Goal: Task Accomplishment & Management: Manage account settings

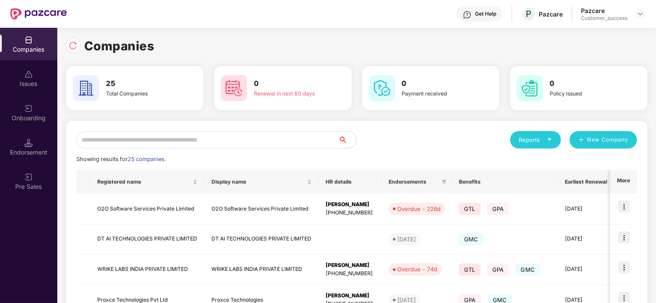
click at [151, 135] on input "text" at bounding box center [207, 139] width 262 height 17
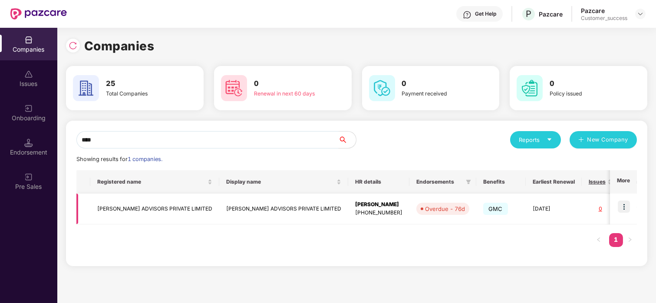
type input "****"
click at [622, 210] on img at bounding box center [624, 207] width 12 height 12
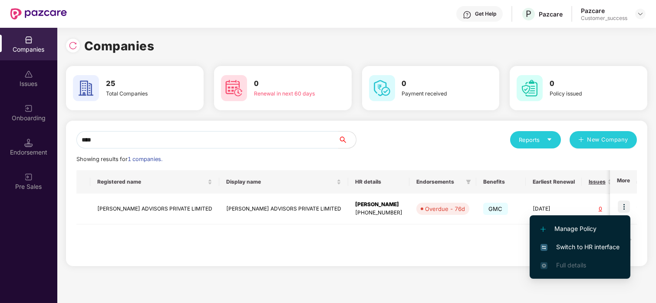
click at [572, 241] on li "Switch to HR interface" at bounding box center [580, 247] width 101 height 18
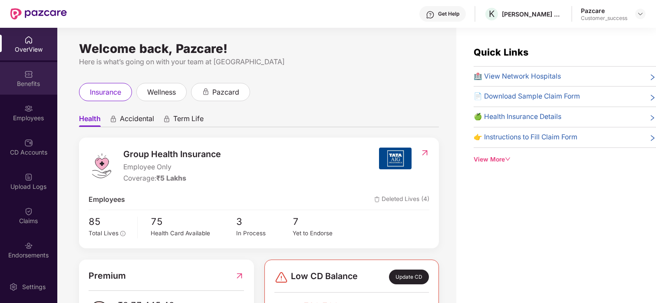
click at [29, 86] on div "Benefits" at bounding box center [28, 83] width 57 height 9
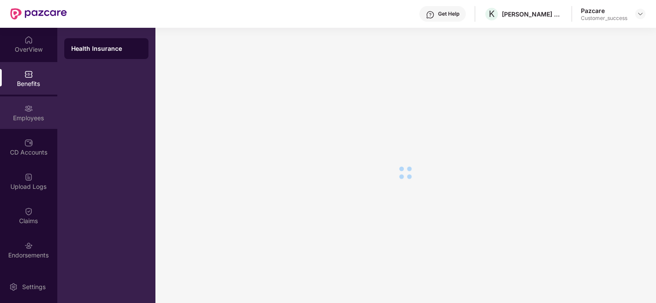
click at [29, 105] on img at bounding box center [28, 108] width 9 height 9
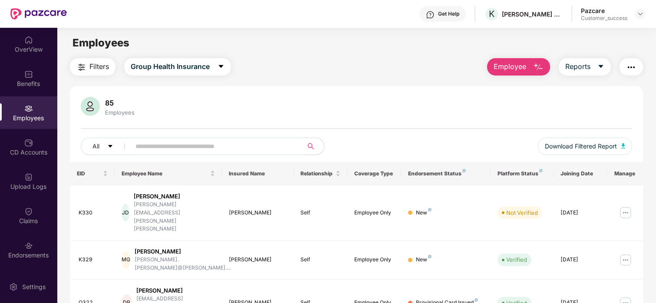
click at [272, 147] on input "text" at bounding box center [213, 146] width 156 height 13
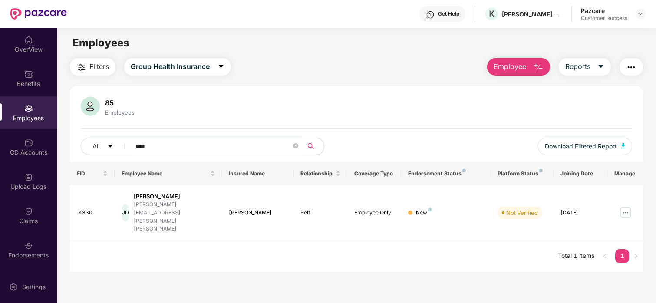
type input "****"
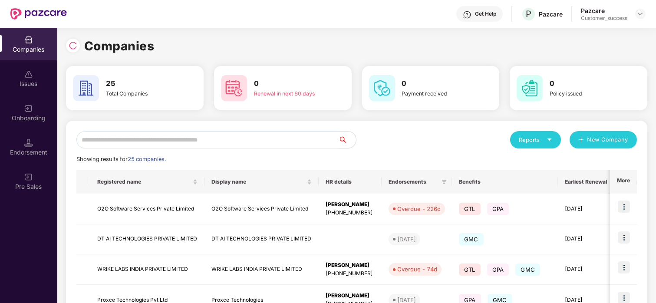
click at [158, 137] on input "text" at bounding box center [207, 139] width 262 height 17
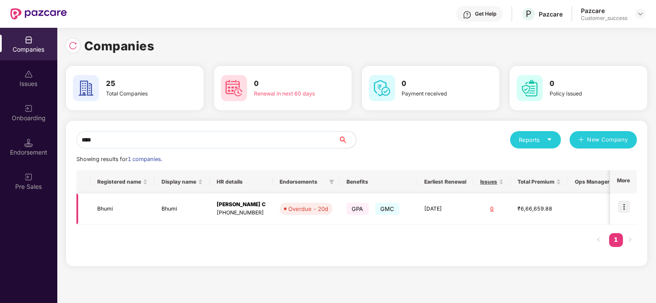
type input "****"
click at [121, 197] on td "Bhumi" at bounding box center [122, 209] width 64 height 31
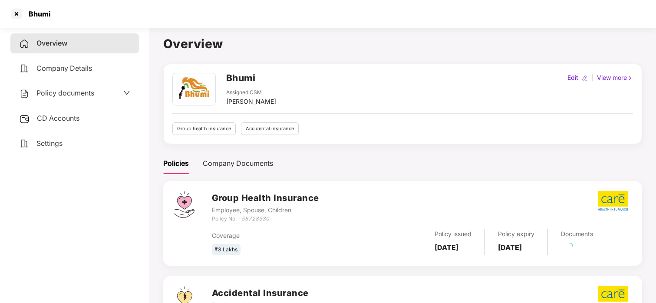
click at [63, 91] on span "Policy documents" at bounding box center [65, 93] width 58 height 9
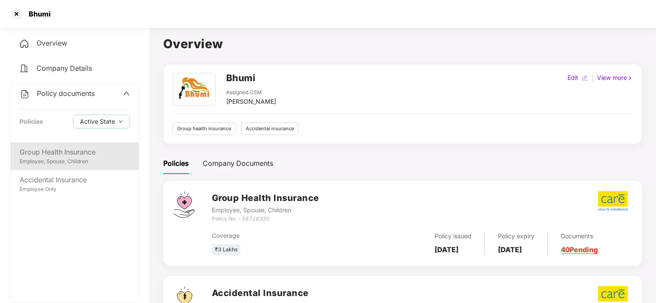
click at [53, 152] on div "Group Health Insurance" at bounding box center [75, 152] width 110 height 11
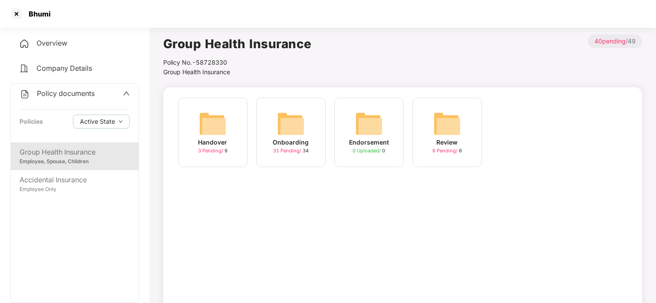
click at [267, 144] on div "Onboarding 31 Pending / 34" at bounding box center [290, 132] width 69 height 69
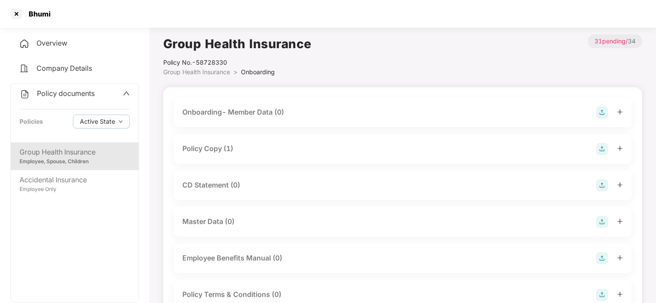
click at [223, 149] on div "Policy Copy (1)" at bounding box center [207, 148] width 51 height 11
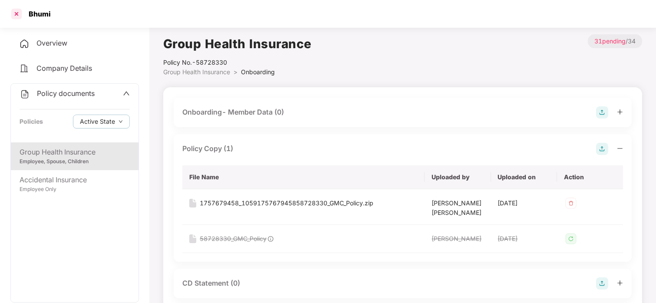
click at [18, 12] on div at bounding box center [17, 14] width 14 height 14
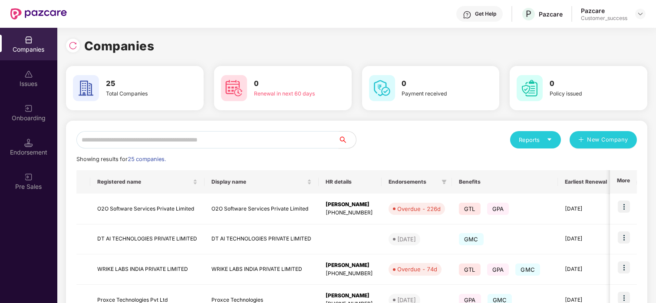
click at [109, 139] on input "text" at bounding box center [207, 139] width 262 height 17
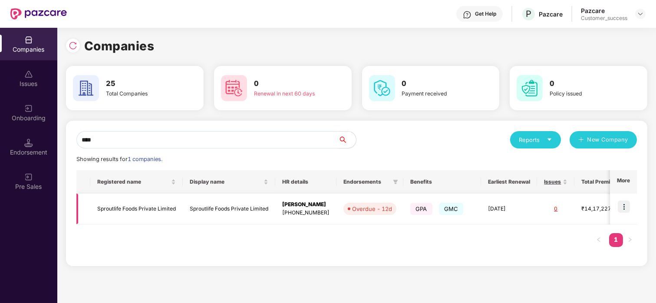
type input "****"
click at [627, 205] on img at bounding box center [624, 207] width 12 height 12
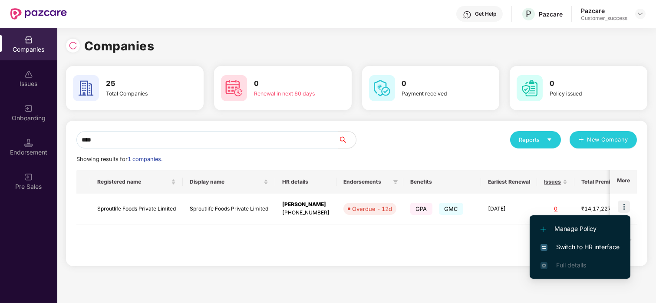
click at [550, 243] on span "Switch to HR interface" at bounding box center [579, 247] width 79 height 10
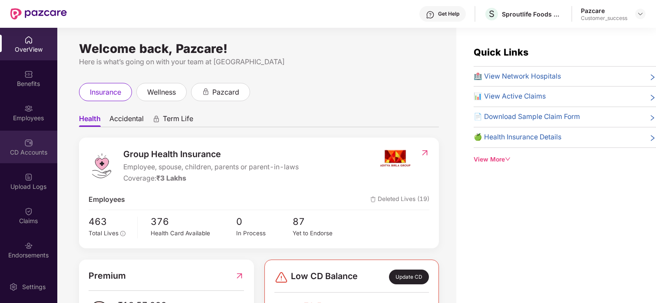
click at [26, 145] on img at bounding box center [28, 142] width 9 height 9
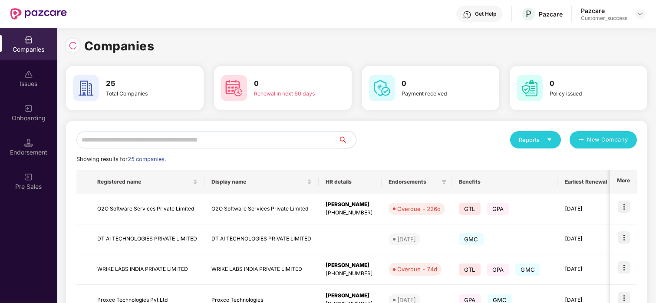
click at [134, 145] on input "text" at bounding box center [207, 139] width 262 height 17
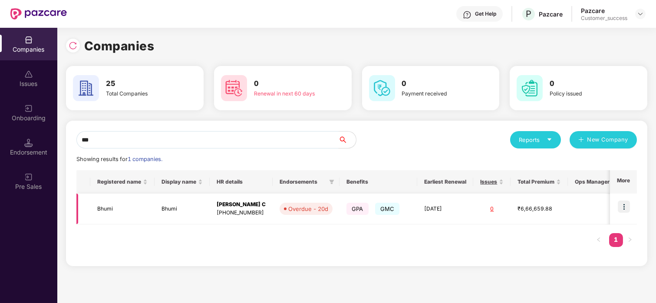
type input "***"
click at [629, 211] on img at bounding box center [624, 207] width 12 height 12
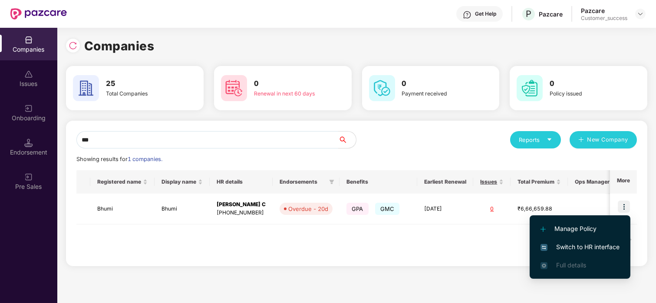
click at [563, 243] on span "Switch to HR interface" at bounding box center [579, 247] width 79 height 10
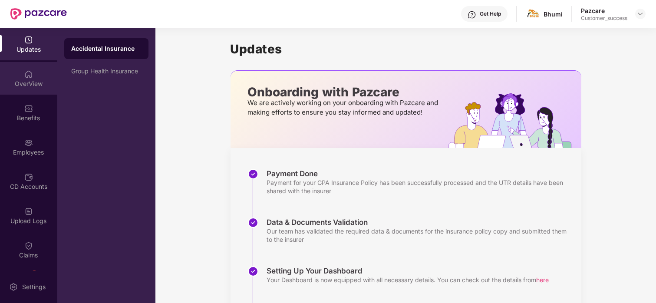
click at [32, 86] on div "OverView" at bounding box center [28, 83] width 57 height 9
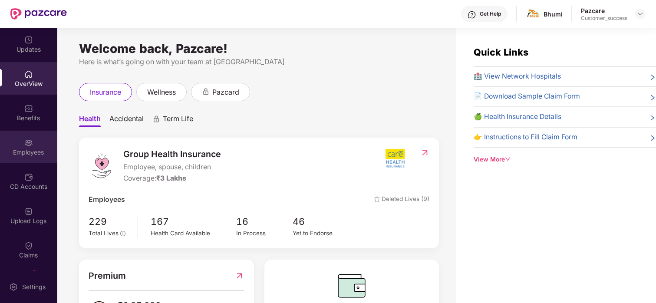
click at [15, 154] on div "Employees" at bounding box center [28, 152] width 57 height 9
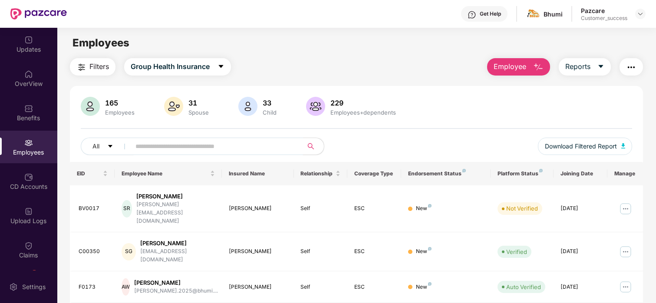
click at [155, 148] on input "text" at bounding box center [213, 146] width 156 height 13
paste input "******"
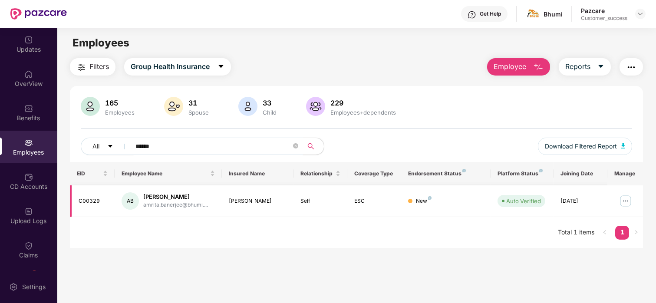
type input "******"
click at [623, 198] on img at bounding box center [625, 201] width 14 height 14
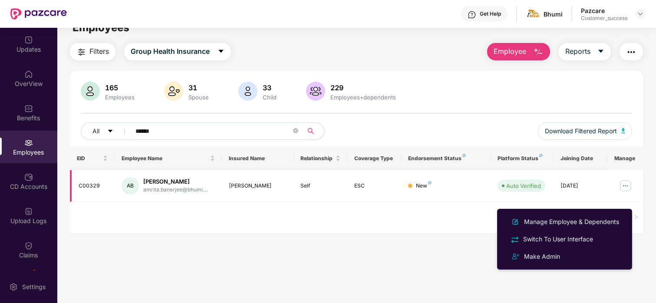
scroll to position [28, 0]
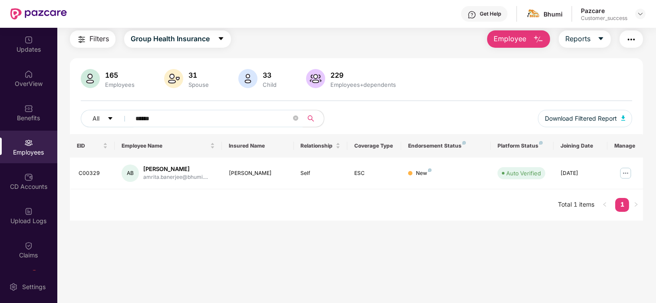
click at [461, 152] on th "Endorsement Status" at bounding box center [445, 145] width 89 height 23
drag, startPoint x: 187, startPoint y: 119, endPoint x: 50, endPoint y: 126, distance: 136.9
click at [50, 126] on div "Updates OverView Benefits Employees CD Accounts Upload Logs Claims 1 Endorsemen…" at bounding box center [328, 165] width 656 height 275
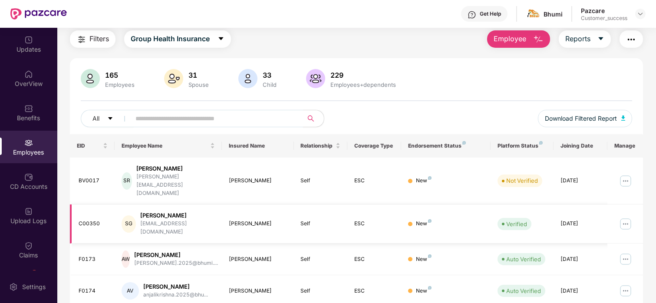
scroll to position [231, 0]
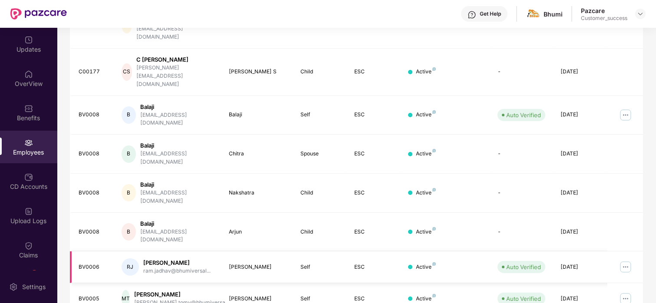
click at [625, 260] on img at bounding box center [625, 267] width 14 height 14
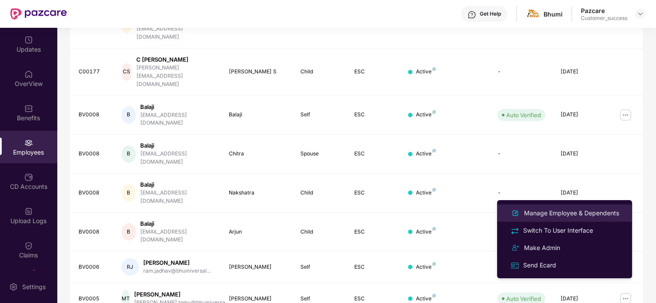
click at [576, 210] on div "Manage Employee & Dependents" at bounding box center [571, 213] width 99 height 10
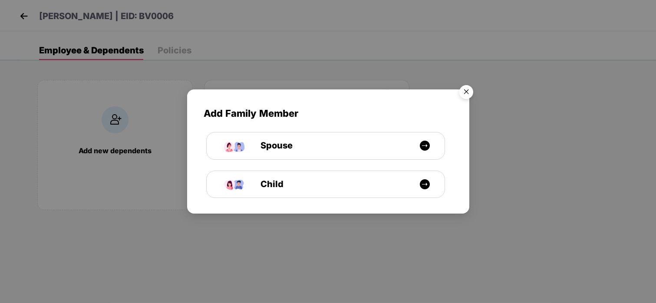
click at [458, 90] on img "Close" at bounding box center [466, 93] width 24 height 24
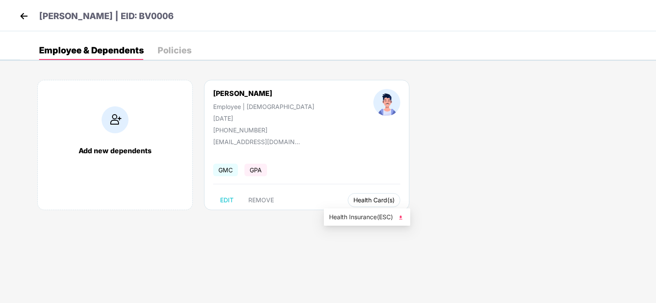
click at [353, 198] on span "Health Card(s)" at bounding box center [373, 200] width 41 height 4
click at [342, 216] on span "Health Insurance(ESC)" at bounding box center [367, 217] width 76 height 10
click at [26, 16] on img at bounding box center [23, 16] width 13 height 13
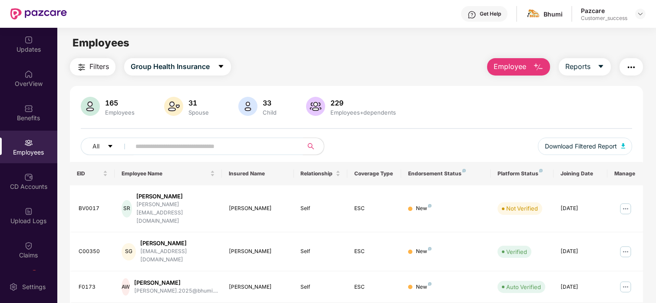
click at [250, 145] on input "text" at bounding box center [213, 146] width 156 height 13
paste input "******"
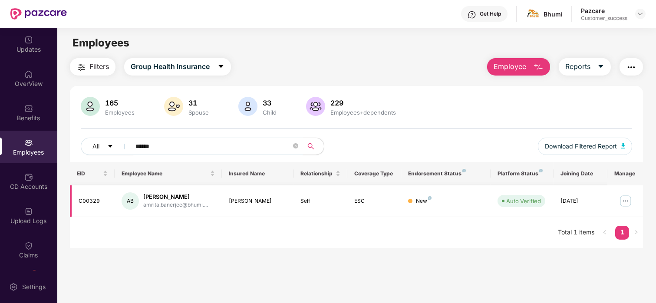
type input "******"
click at [623, 201] on img at bounding box center [625, 201] width 14 height 14
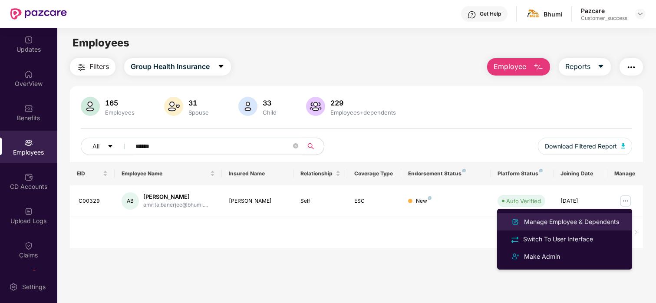
click at [559, 217] on div "Manage Employee & Dependents" at bounding box center [564, 222] width 112 height 10
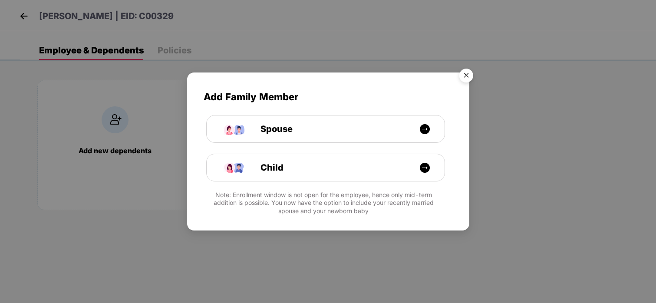
click at [462, 76] on img "Close" at bounding box center [466, 77] width 24 height 24
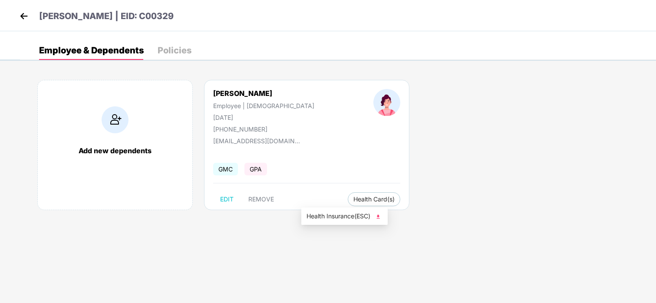
click at [326, 213] on span "Health Insurance(ESC)" at bounding box center [344, 216] width 76 height 10
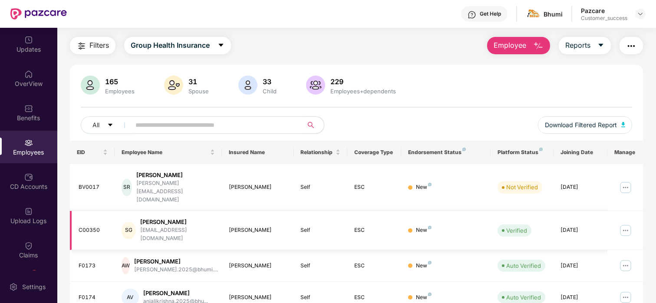
scroll to position [231, 0]
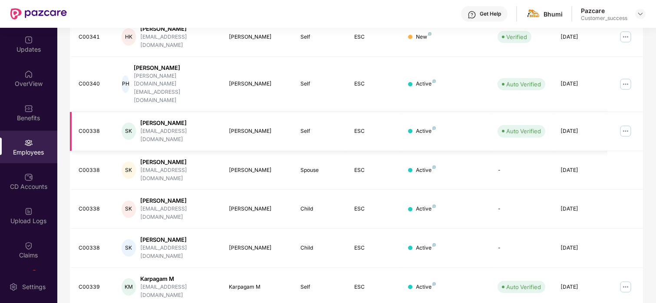
click at [625, 124] on img at bounding box center [625, 131] width 14 height 14
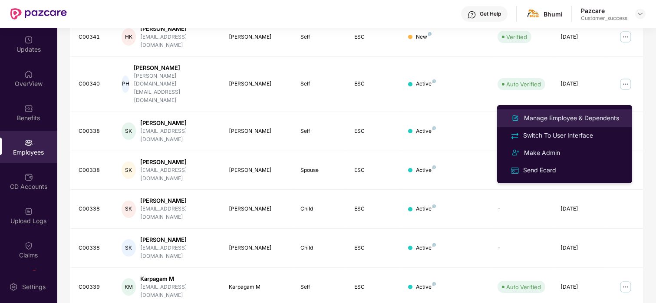
click at [556, 117] on div "Manage Employee & Dependents" at bounding box center [571, 118] width 99 height 10
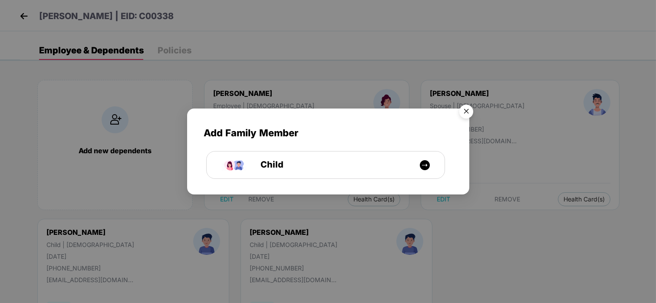
click at [467, 105] on img "Close" at bounding box center [466, 113] width 24 height 24
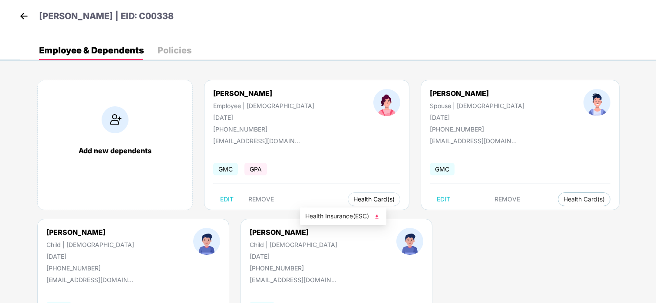
click at [348, 195] on button "Health Card(s)" at bounding box center [374, 199] width 53 height 14
click at [321, 211] on span "Health Insurance(ESC)" at bounding box center [343, 216] width 76 height 10
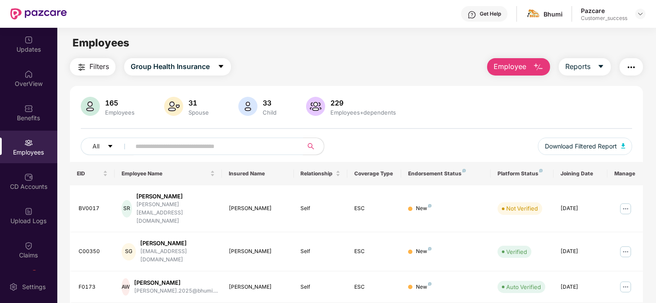
click at [143, 142] on input "text" at bounding box center [213, 146] width 156 height 13
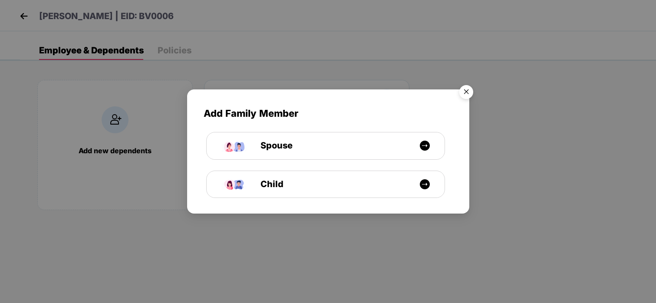
click at [25, 20] on div "Add Family Member Spouse Child" at bounding box center [328, 151] width 656 height 303
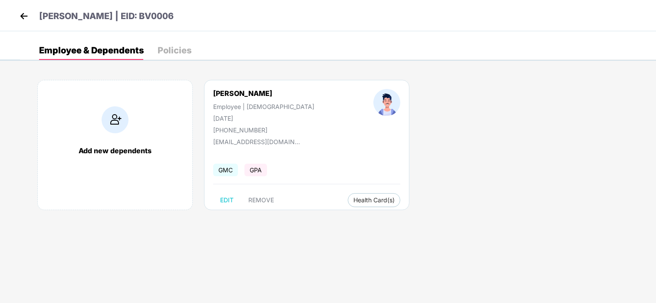
click at [27, 14] on img at bounding box center [23, 16] width 13 height 13
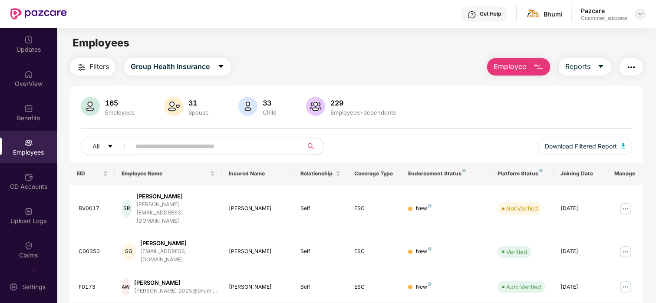
click at [637, 16] on img at bounding box center [640, 13] width 7 height 7
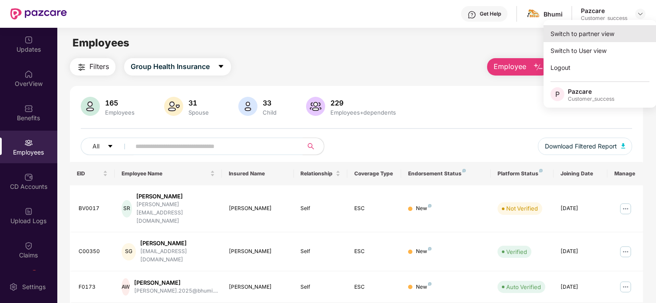
click at [612, 33] on div "Switch to partner view" at bounding box center [599, 33] width 113 height 17
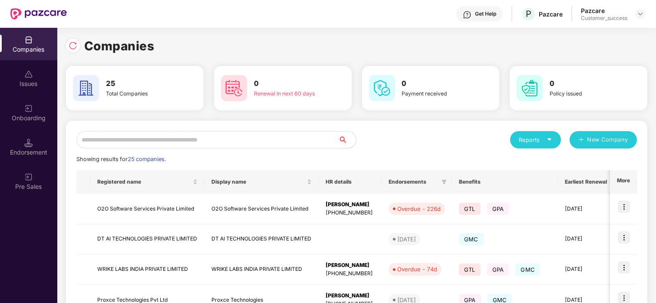
click at [205, 138] on input "text" at bounding box center [207, 139] width 262 height 17
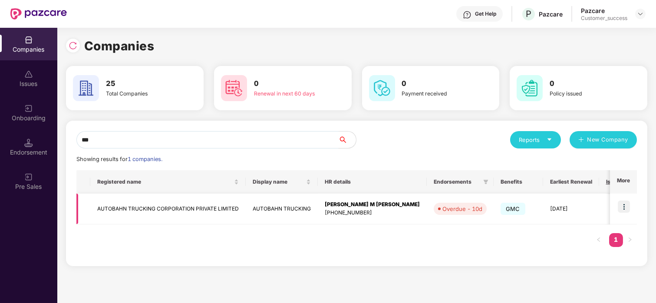
type input "***"
click at [621, 201] on img at bounding box center [624, 207] width 12 height 12
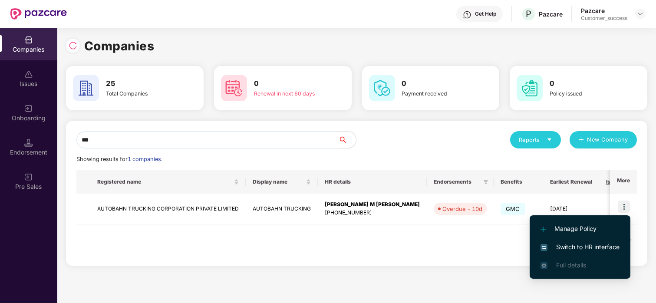
click at [555, 247] on span "Switch to HR interface" at bounding box center [579, 247] width 79 height 10
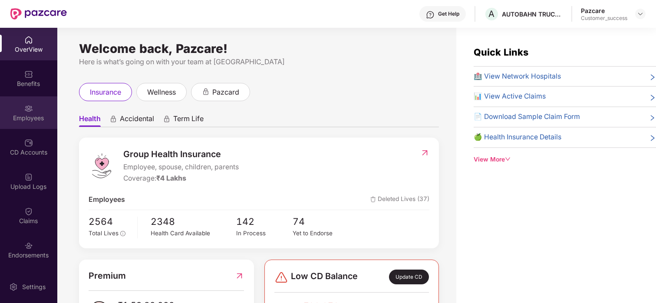
click at [23, 100] on div "Employees" at bounding box center [28, 112] width 57 height 33
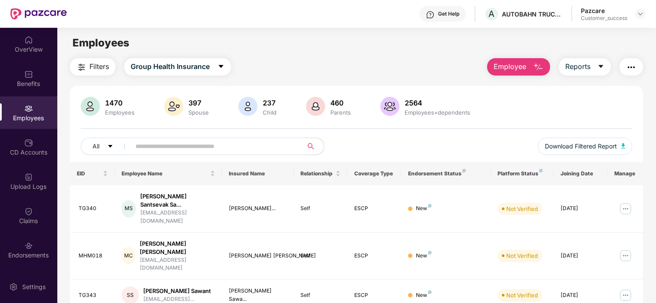
click at [206, 153] on span at bounding box center [214, 146] width 178 height 17
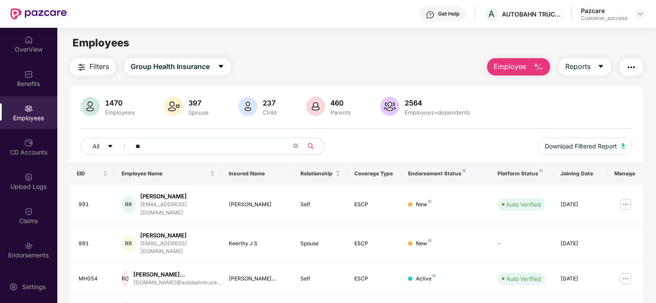
type input "*"
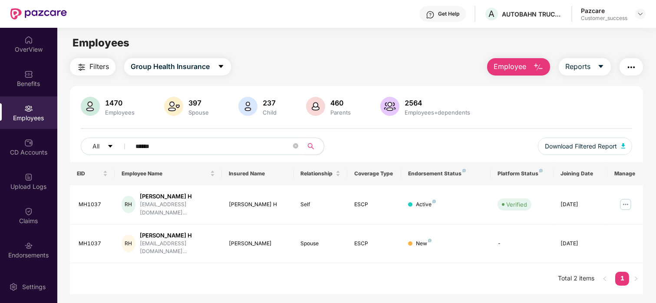
type input "******"
click at [629, 197] on img at bounding box center [625, 204] width 14 height 14
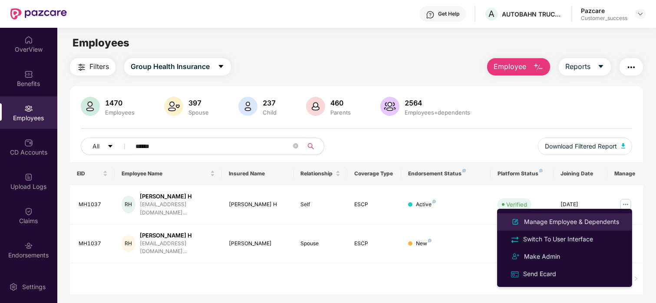
click at [553, 224] on div "Manage Employee & Dependents" at bounding box center [571, 222] width 99 height 10
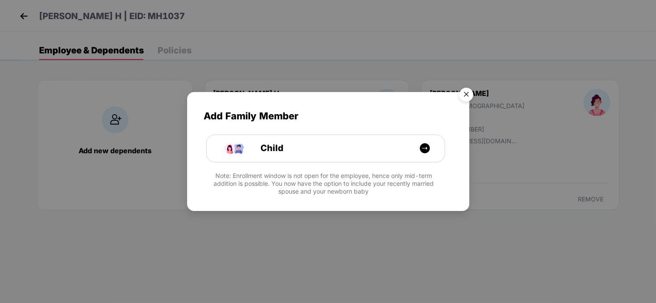
click at [470, 95] on img "Close" at bounding box center [466, 96] width 24 height 24
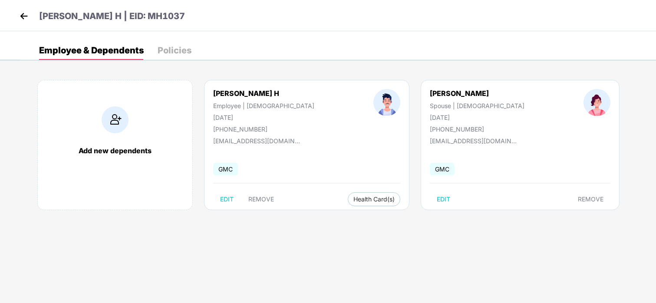
click at [26, 22] on img at bounding box center [23, 16] width 13 height 13
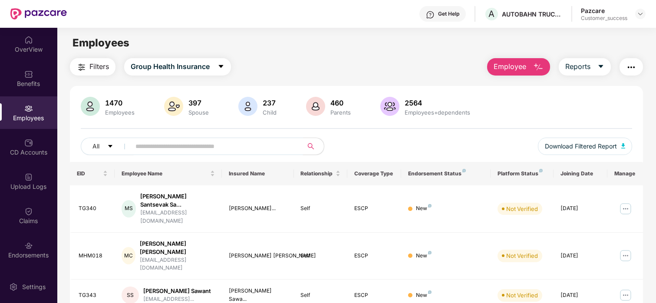
click at [252, 145] on input "text" at bounding box center [213, 146] width 156 height 13
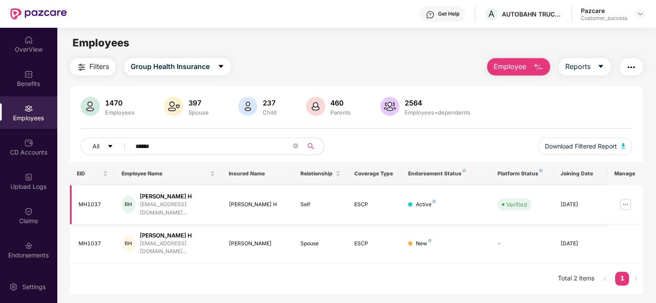
type input "******"
click at [632, 204] on img at bounding box center [625, 204] width 14 height 14
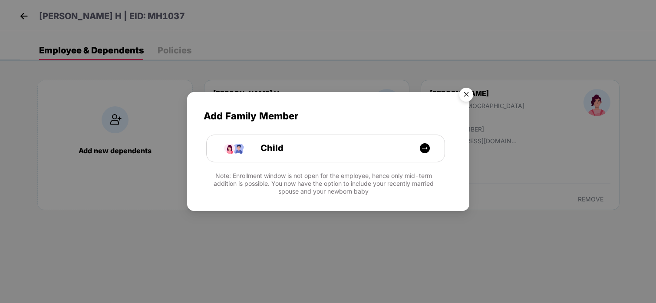
click at [464, 89] on img "Close" at bounding box center [466, 96] width 24 height 24
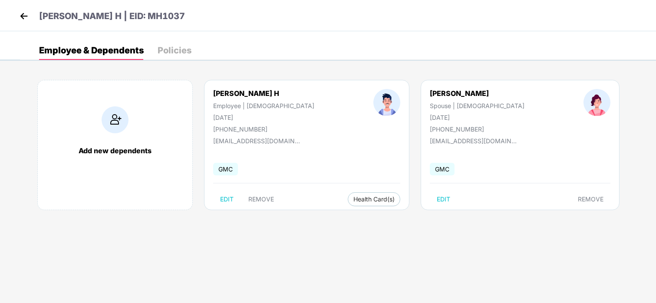
click at [24, 16] on img at bounding box center [23, 16] width 13 height 13
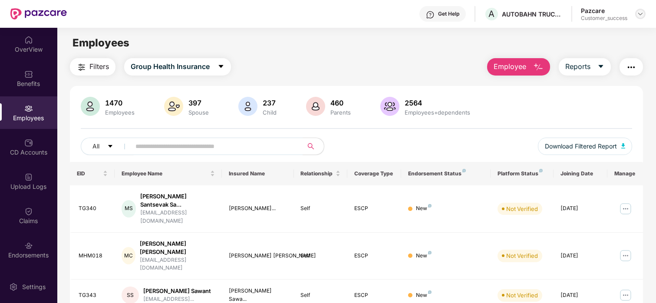
click at [638, 16] on img at bounding box center [640, 13] width 7 height 7
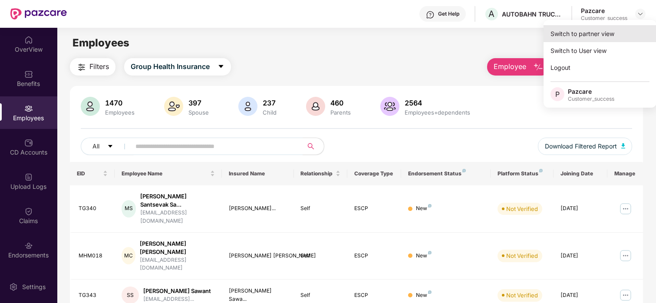
click at [604, 38] on div "Switch to partner view" at bounding box center [599, 33] width 113 height 17
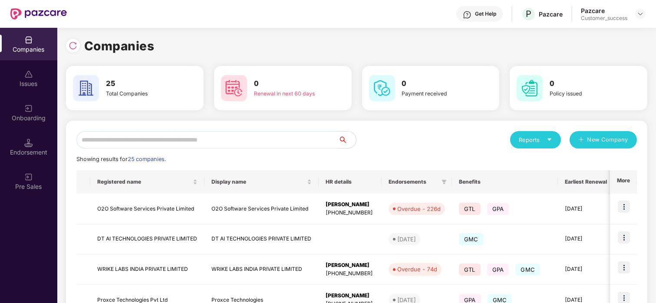
click at [281, 138] on input "text" at bounding box center [207, 139] width 262 height 17
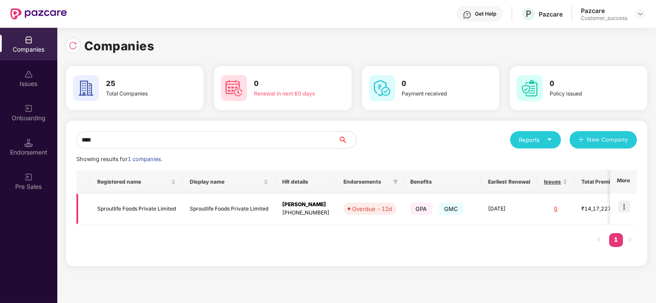
type input "****"
click at [620, 210] on img at bounding box center [624, 207] width 12 height 12
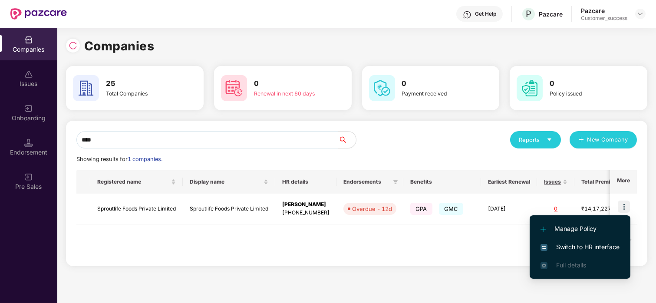
click at [537, 239] on li "Switch to HR interface" at bounding box center [580, 247] width 101 height 18
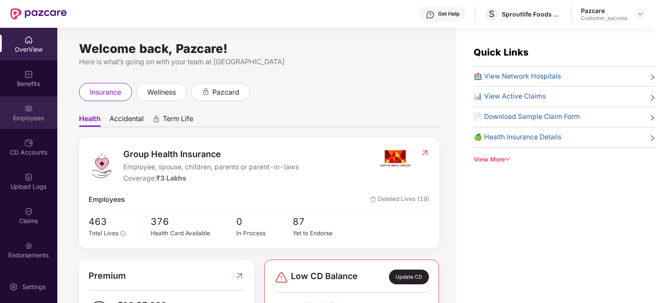
click at [34, 108] on div "Employees" at bounding box center [28, 112] width 57 height 33
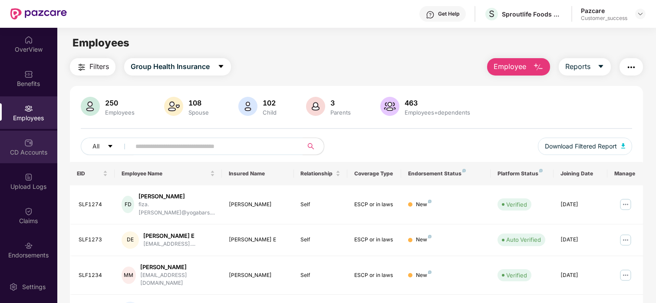
click at [29, 155] on div "CD Accounts" at bounding box center [28, 152] width 57 height 9
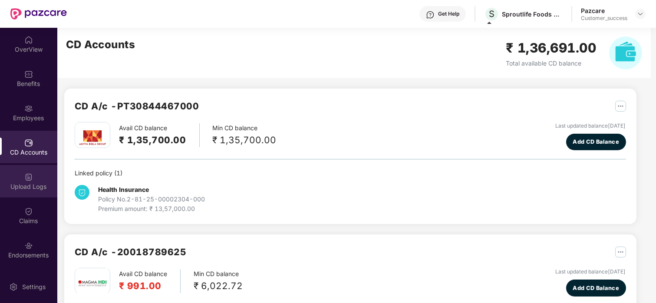
click at [21, 194] on div "Upload Logs" at bounding box center [28, 181] width 57 height 33
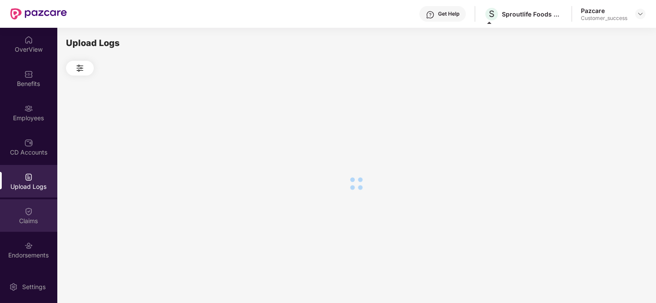
click at [25, 212] on img at bounding box center [28, 211] width 9 height 9
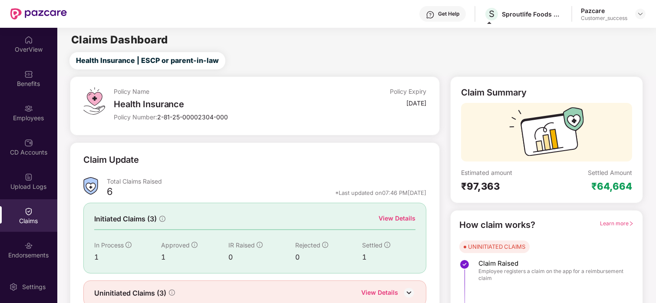
click at [394, 219] on div "View Details" at bounding box center [396, 219] width 37 height 10
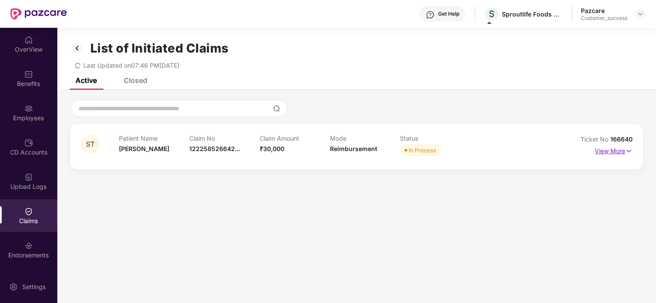
click at [618, 154] on p "View More" at bounding box center [614, 150] width 38 height 12
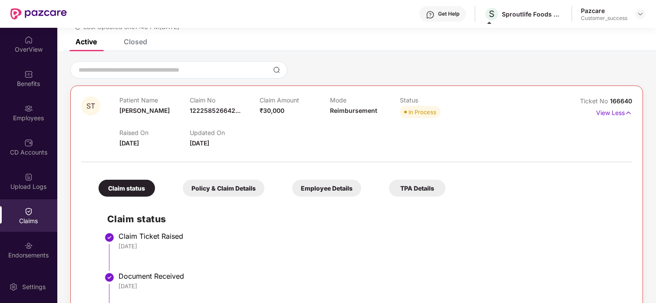
scroll to position [38, 0]
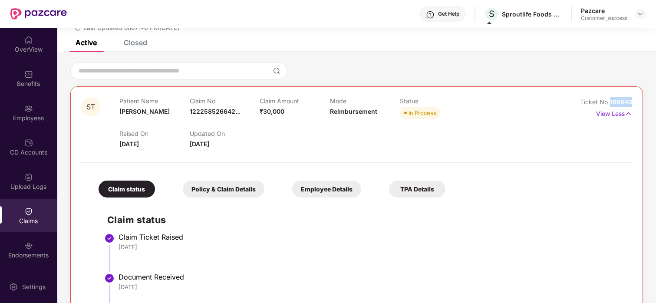
drag, startPoint x: 632, startPoint y: 99, endPoint x: 609, endPoint y: 103, distance: 23.8
click at [609, 103] on div "ST Patient Name [PERSON_NAME] Claim No 122258526642... Claim Amount ₹30,000 Mod…" at bounding box center [356, 272] width 572 height 373
copy span "166640"
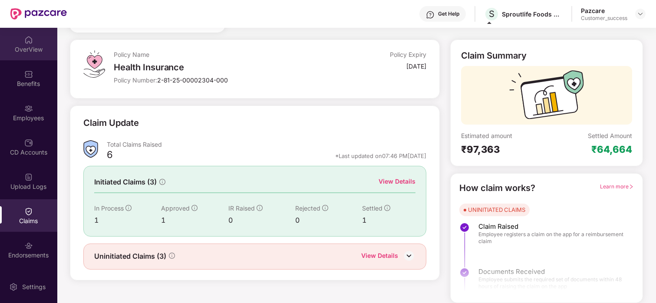
scroll to position [37, 0]
click at [39, 52] on div "OverView" at bounding box center [28, 49] width 57 height 9
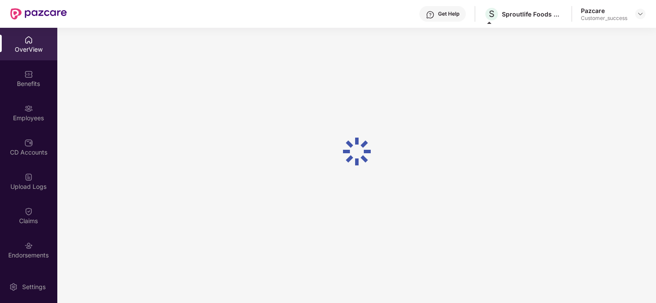
scroll to position [28, 0]
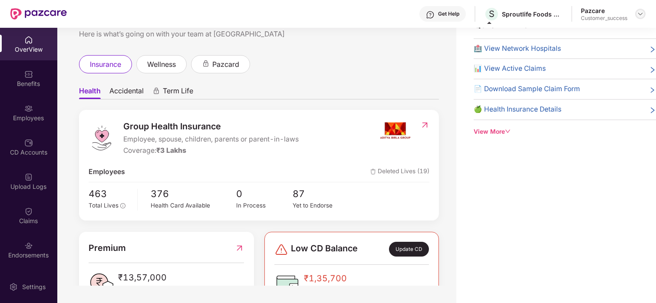
click at [644, 12] on div at bounding box center [640, 14] width 10 height 10
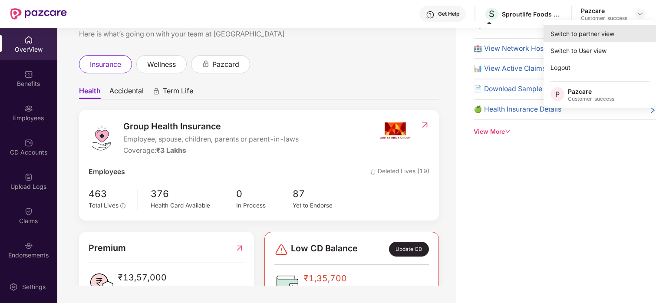
click at [587, 39] on div "Switch to partner view" at bounding box center [599, 33] width 113 height 17
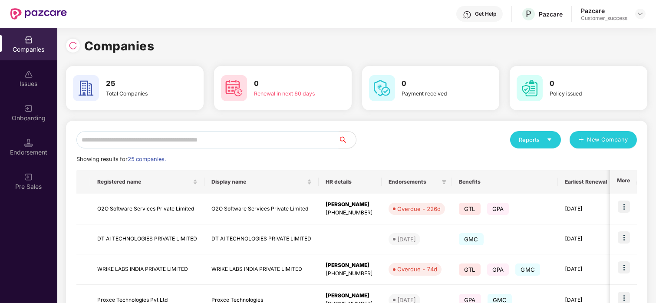
click at [233, 139] on input "text" at bounding box center [207, 139] width 262 height 17
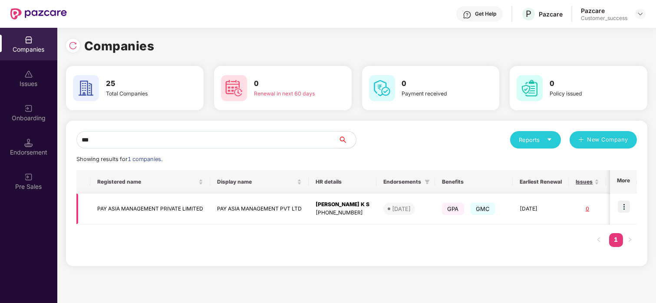
type input "***"
click at [623, 206] on img at bounding box center [624, 207] width 12 height 12
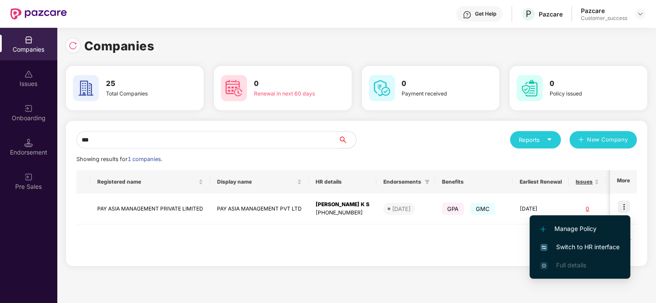
click at [557, 240] on li "Switch to HR interface" at bounding box center [580, 247] width 101 height 18
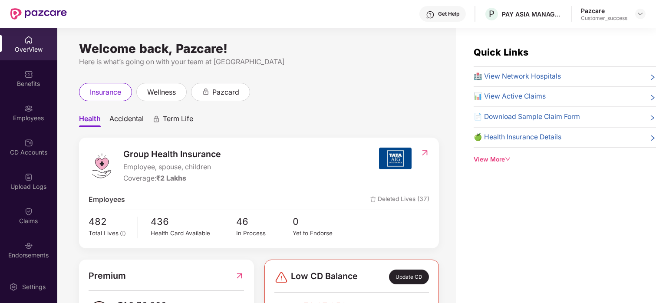
click at [29, 95] on div "OverView Benefits Employees CD Accounts Upload Logs Claims Endorsements My Orde…" at bounding box center [28, 149] width 57 height 243
click at [29, 76] on img at bounding box center [28, 74] width 9 height 9
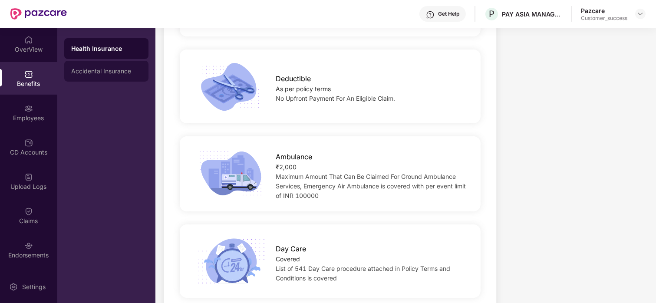
scroll to position [631, 0]
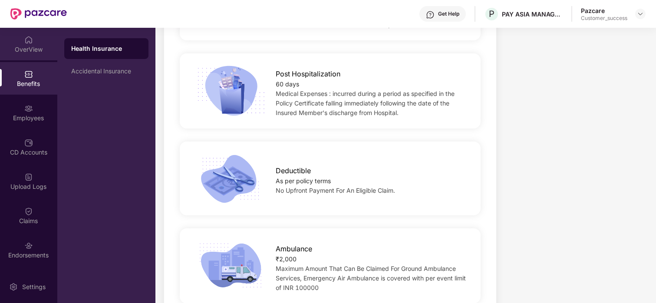
click at [26, 43] on img at bounding box center [28, 40] width 9 height 9
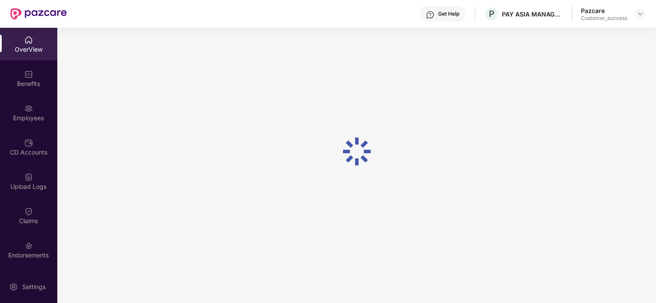
scroll to position [28, 0]
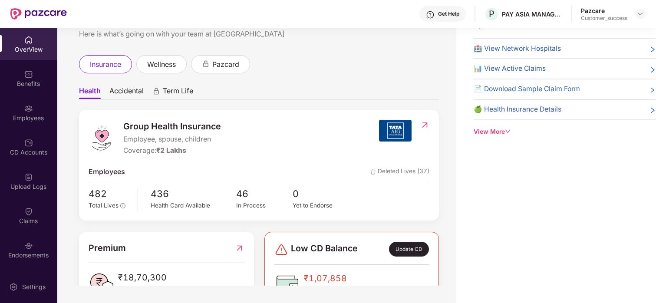
click at [498, 133] on div "View More" at bounding box center [565, 132] width 182 height 10
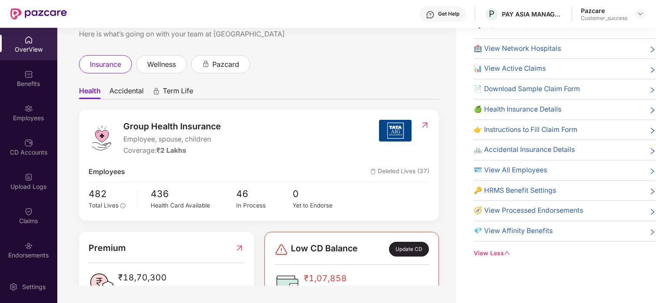
click at [546, 89] on span "📄 Download Sample Claim Form" at bounding box center [527, 89] width 106 height 11
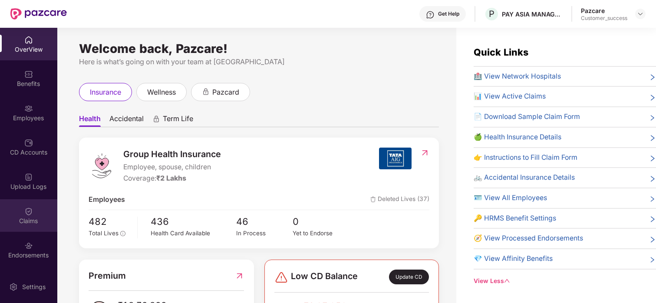
scroll to position [32, 0]
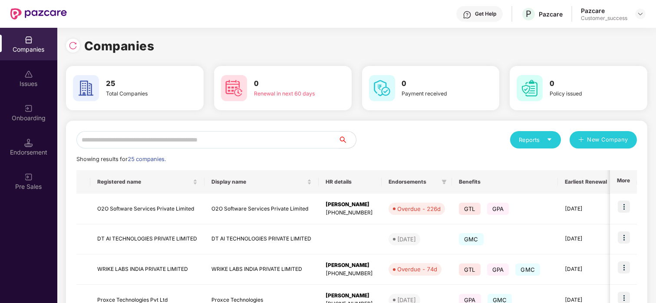
click at [157, 140] on input "text" at bounding box center [207, 139] width 262 height 17
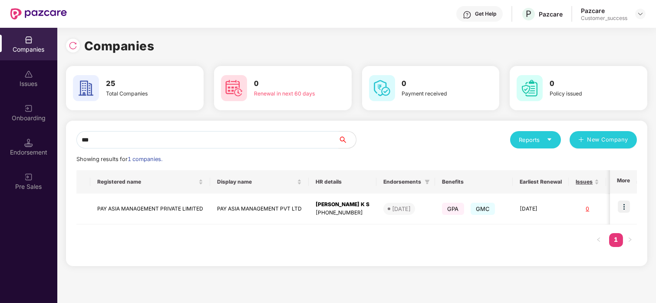
type input "***"
click at [626, 206] on img at bounding box center [624, 207] width 12 height 12
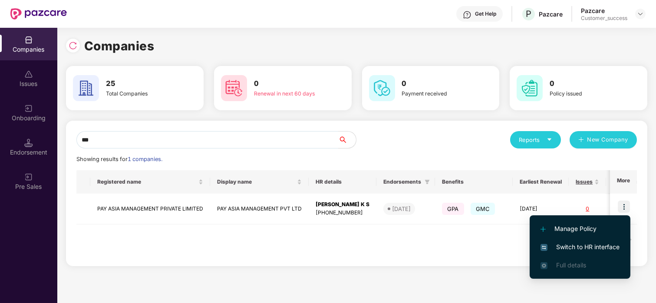
click at [575, 250] on span "Switch to HR interface" at bounding box center [579, 247] width 79 height 10
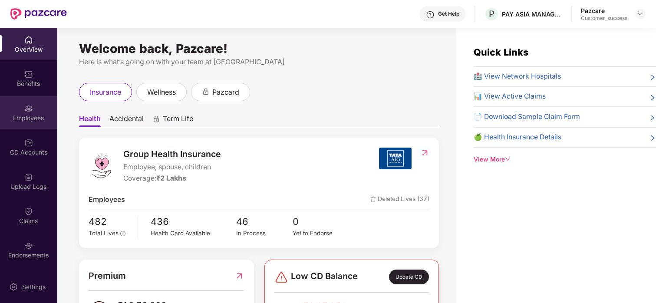
click at [15, 109] on div "Employees" at bounding box center [28, 112] width 57 height 33
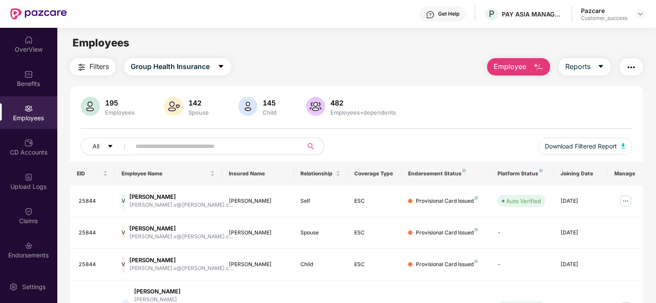
click at [201, 146] on input "text" at bounding box center [213, 146] width 156 height 13
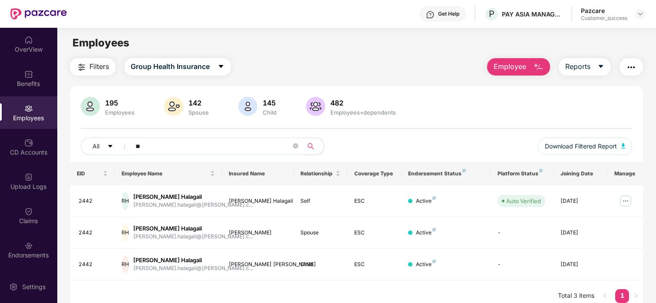
type input "*"
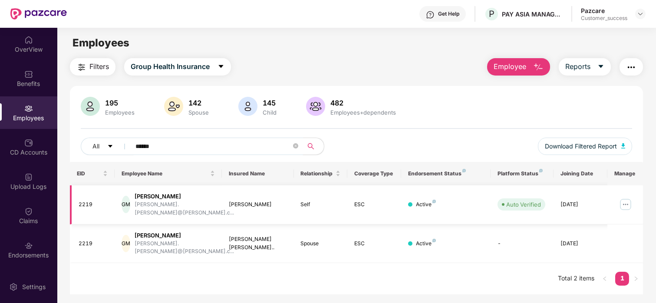
type input "******"
click at [622, 202] on img at bounding box center [625, 204] width 14 height 14
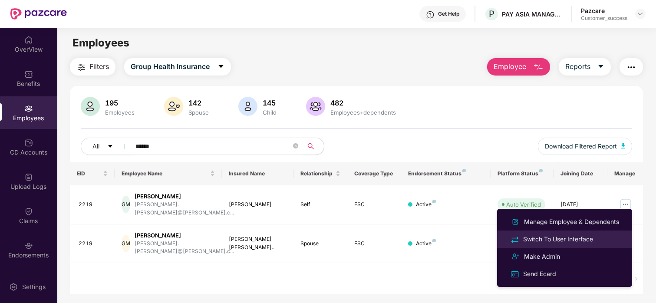
click at [578, 241] on div "Switch To User Interface" at bounding box center [557, 239] width 73 height 10
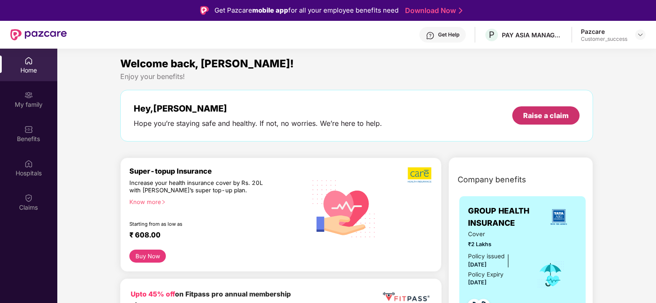
click at [531, 117] on div "Raise a claim" at bounding box center [546, 116] width 46 height 10
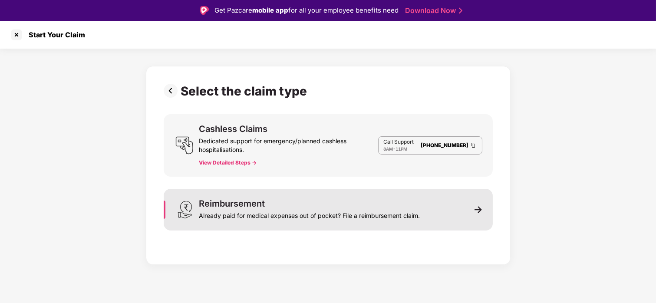
click at [272, 205] on div "Reimbursement Already paid for medical expenses out of pocket? File a reimburse…" at bounding box center [309, 209] width 221 height 21
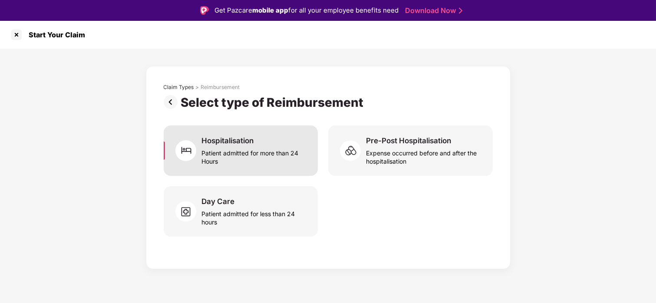
click at [247, 139] on div "Hospitalisation" at bounding box center [227, 141] width 52 height 10
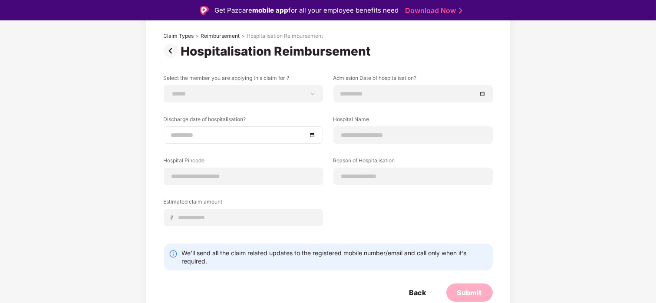
scroll to position [51, 0]
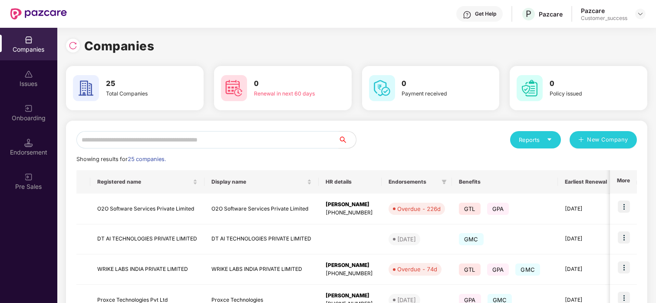
click at [176, 136] on input "text" at bounding box center [207, 139] width 262 height 17
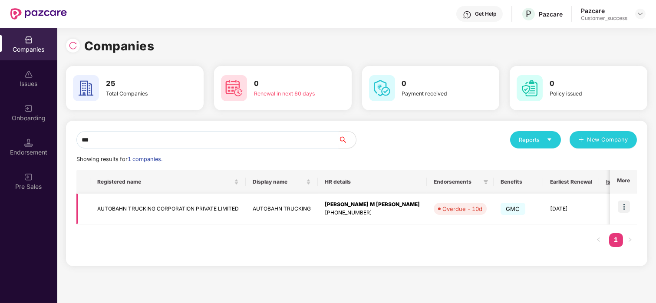
type input "***"
click at [632, 211] on td at bounding box center [623, 209] width 27 height 31
click at [622, 205] on img at bounding box center [624, 207] width 12 height 12
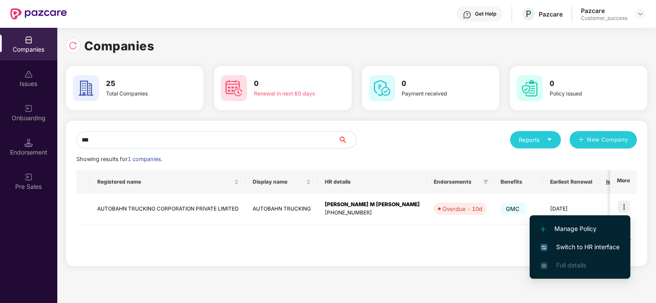
click at [567, 242] on span "Switch to HR interface" at bounding box center [579, 247] width 79 height 10
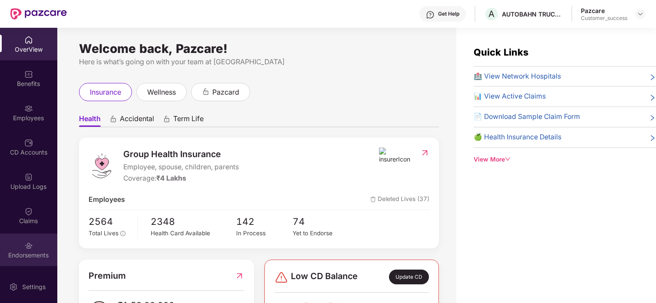
click at [20, 246] on div "Endorsements" at bounding box center [28, 250] width 57 height 33
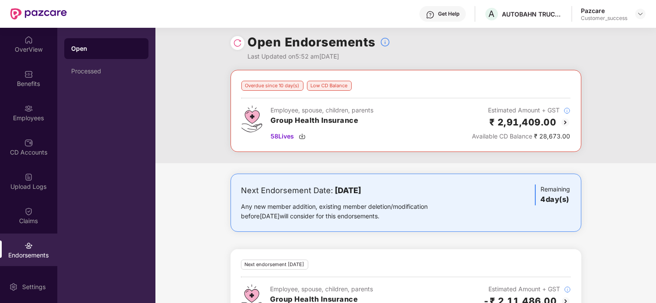
scroll to position [7, 0]
click at [561, 124] on img at bounding box center [565, 121] width 10 height 10
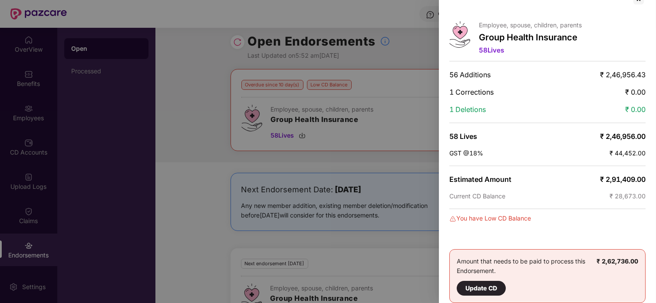
scroll to position [0, 0]
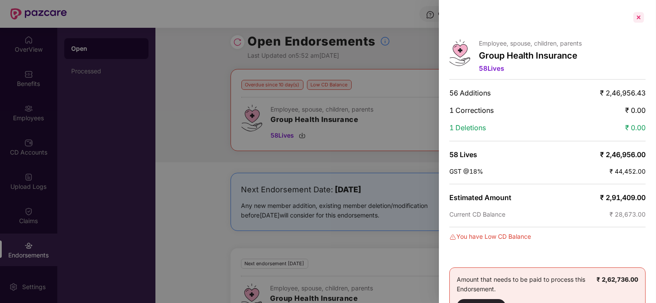
click at [636, 16] on div at bounding box center [639, 17] width 14 height 14
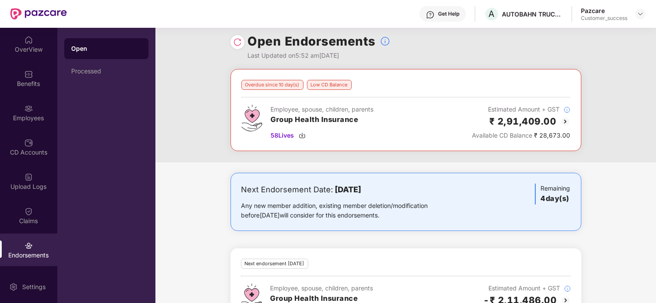
click at [362, 302] on h3 "Group Health Insurance" at bounding box center [321, 298] width 103 height 11
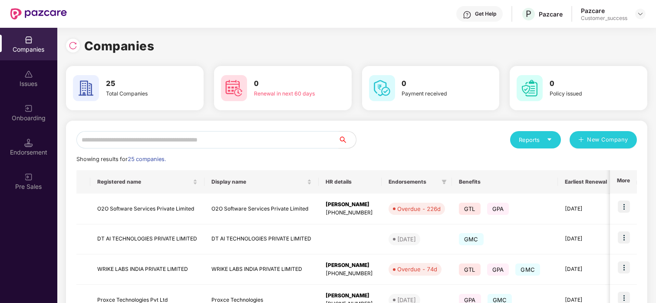
click at [184, 144] on input "text" at bounding box center [207, 139] width 262 height 17
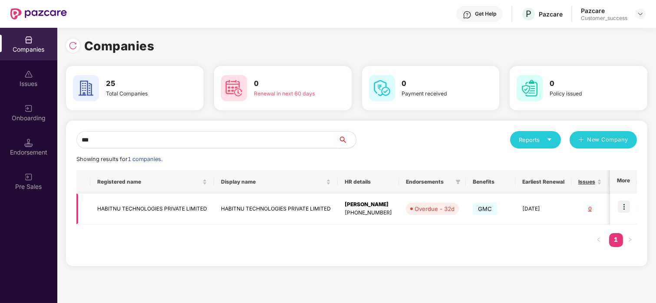
type input "***"
click at [125, 199] on td "HABITNU TECHNOLOGIES PRIVATE LIMITED" at bounding box center [152, 209] width 124 height 31
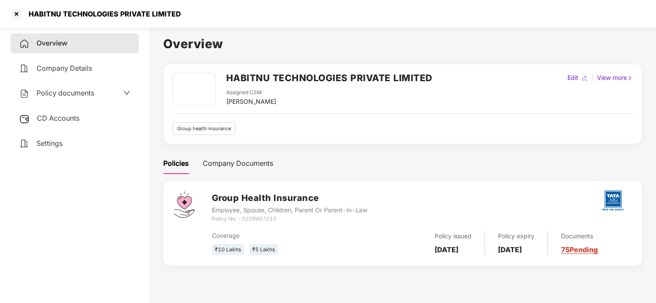
click at [63, 88] on div "Policy documents" at bounding box center [56, 93] width 75 height 11
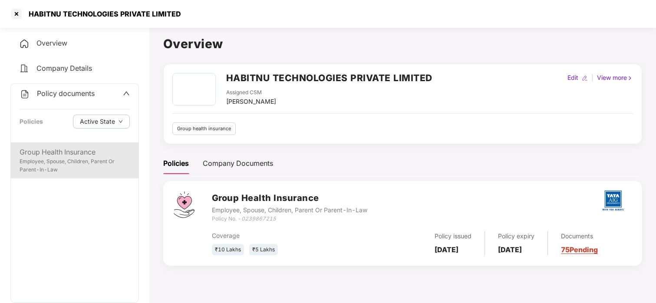
click at [61, 162] on div "Employee, Spouse, Children, Parent Or Parent-In-Law" at bounding box center [75, 166] width 110 height 16
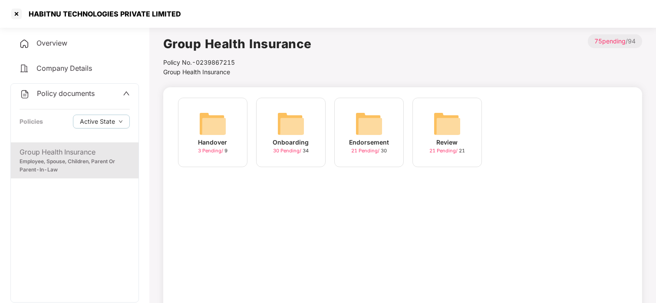
click at [299, 134] on img at bounding box center [291, 124] width 28 height 28
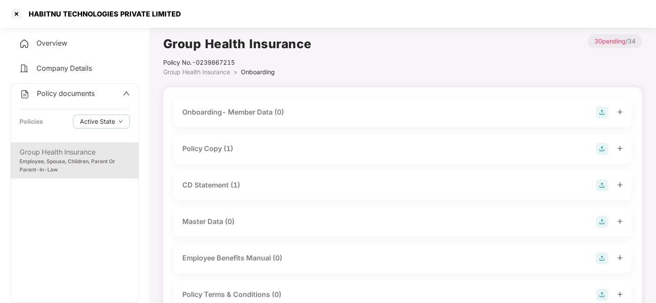
click at [210, 149] on div "Policy Copy (1)" at bounding box center [207, 148] width 51 height 11
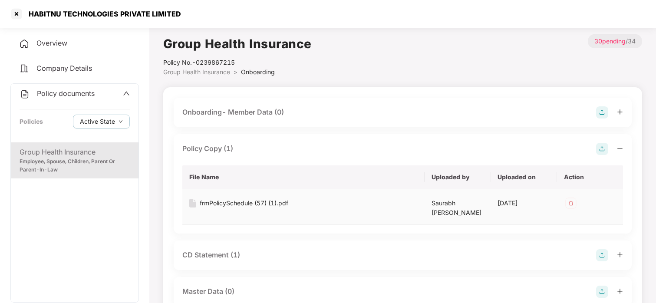
click at [217, 204] on div "frmPolicySchedule (57) (1).pdf" at bounding box center [244, 203] width 89 height 10
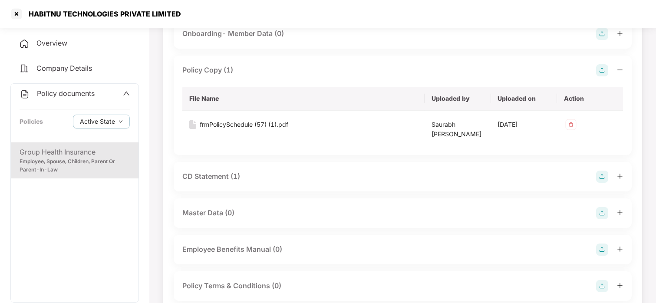
scroll to position [79, 0]
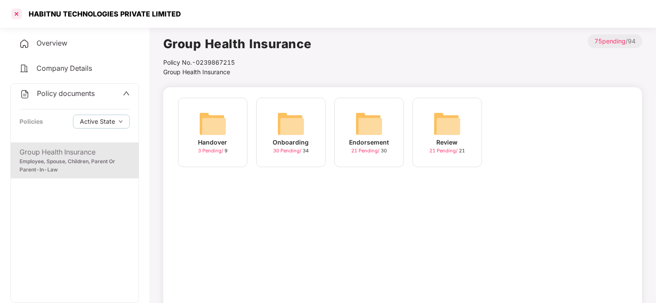
click at [21, 11] on div at bounding box center [17, 14] width 14 height 14
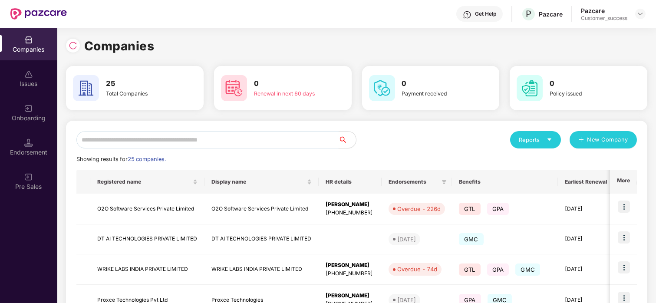
click at [203, 131] on input "text" at bounding box center [207, 139] width 262 height 17
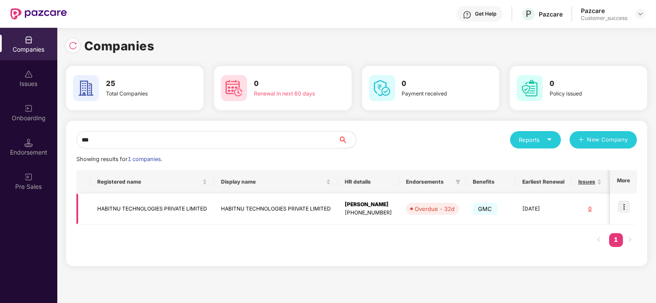
type input "***"
click at [319, 203] on td "HABITNU TECHNOLOGIES PRIVATE LIMITED" at bounding box center [276, 209] width 124 height 31
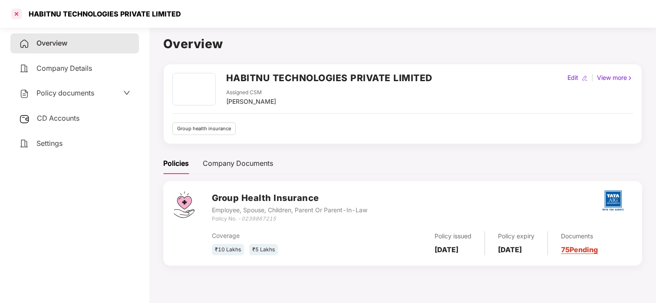
click at [14, 16] on div at bounding box center [17, 14] width 14 height 14
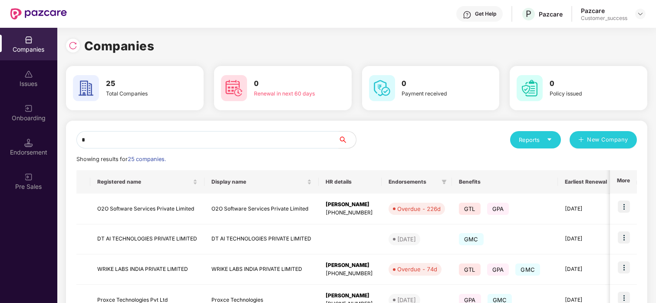
click at [201, 144] on input "*" at bounding box center [207, 139] width 262 height 17
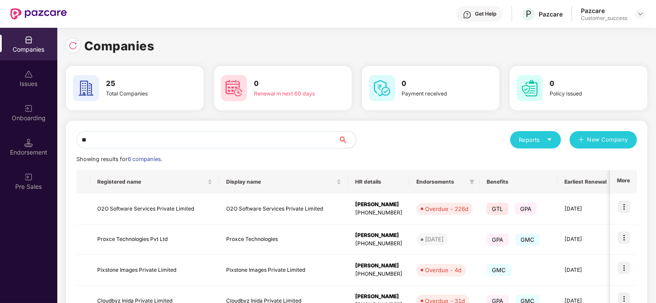
type input "*"
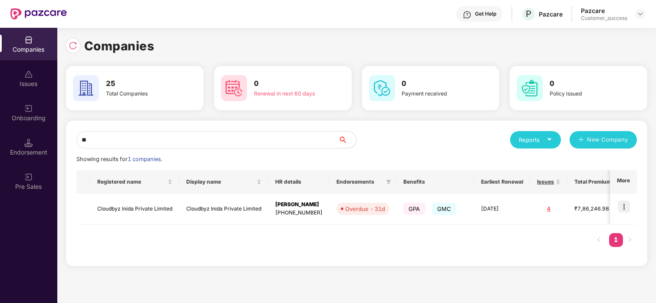
type input "*"
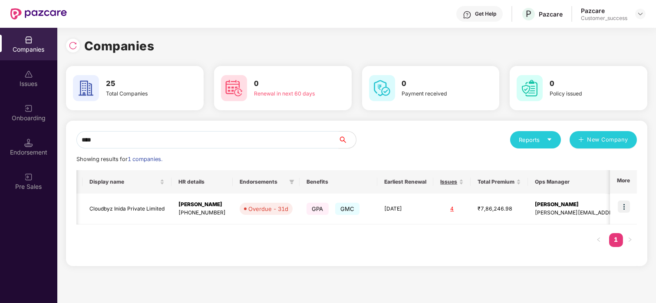
type input "****"
click at [128, 207] on td "Cloudbyz Inida Private Limited" at bounding box center [126, 209] width 89 height 31
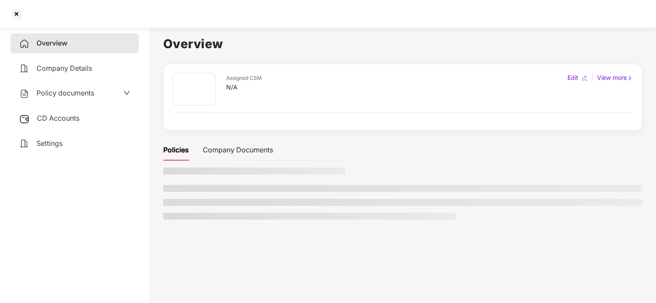
scroll to position [0, 0]
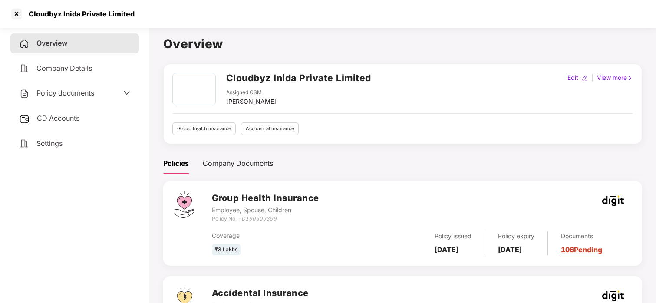
click at [86, 89] on span "Policy documents" at bounding box center [65, 93] width 58 height 9
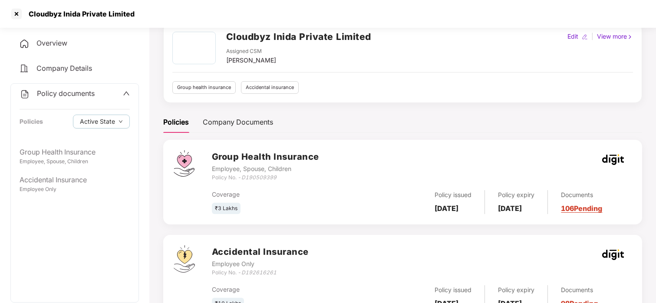
scroll to position [79, 0]
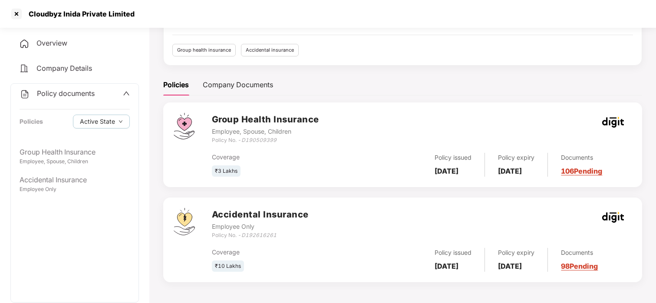
click at [82, 102] on div "Policy documents Policies Active State" at bounding box center [75, 113] width 128 height 59
click at [71, 94] on span "Policy documents" at bounding box center [66, 93] width 58 height 9
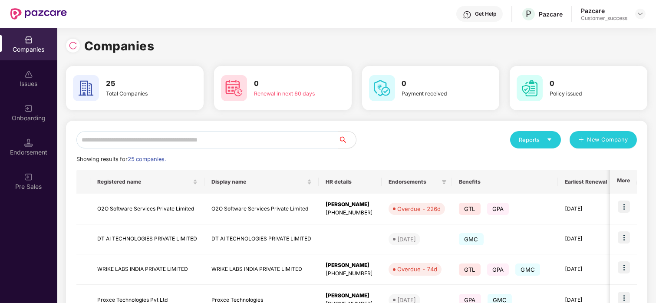
scroll to position [0, 0]
click at [239, 142] on input "text" at bounding box center [207, 139] width 262 height 17
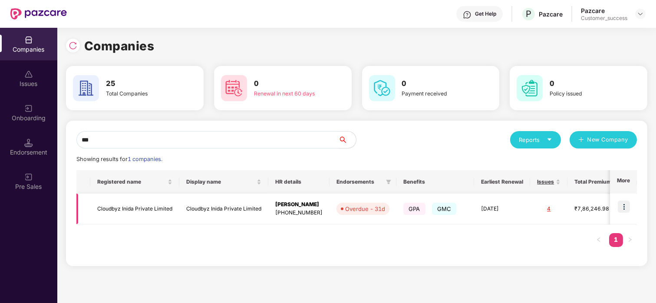
type input "***"
click at [627, 206] on img at bounding box center [624, 207] width 12 height 12
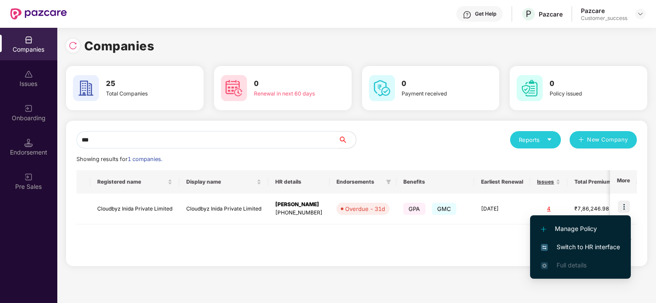
click at [573, 241] on li "Switch to HR interface" at bounding box center [580, 247] width 101 height 18
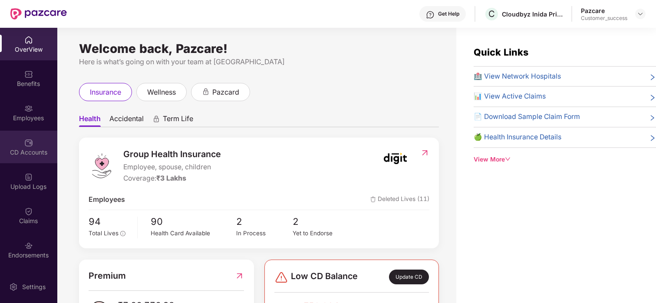
click at [16, 148] on div "CD Accounts" at bounding box center [28, 152] width 57 height 9
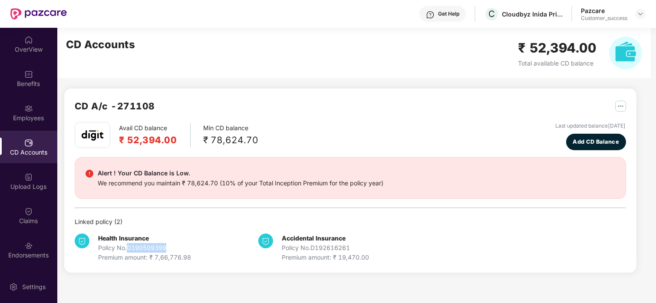
drag, startPoint x: 128, startPoint y: 244, endPoint x: 181, endPoint y: 244, distance: 53.8
click at [181, 244] on div "Policy No. D190509399" at bounding box center [144, 248] width 93 height 10
copy div "D190509399"
click at [181, 244] on div "Policy No. D190509399" at bounding box center [144, 248] width 93 height 10
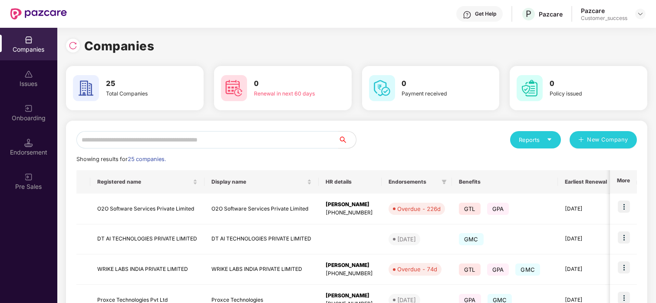
scroll to position [0, 0]
click at [240, 136] on input "text" at bounding box center [207, 139] width 262 height 17
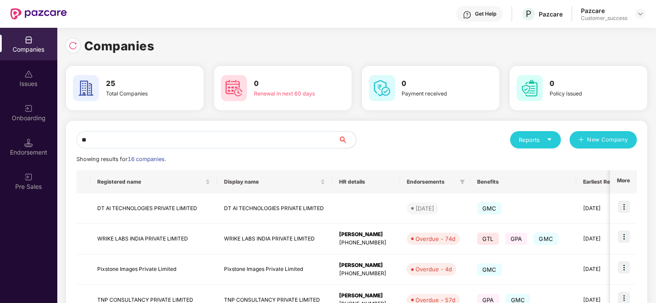
type input "*"
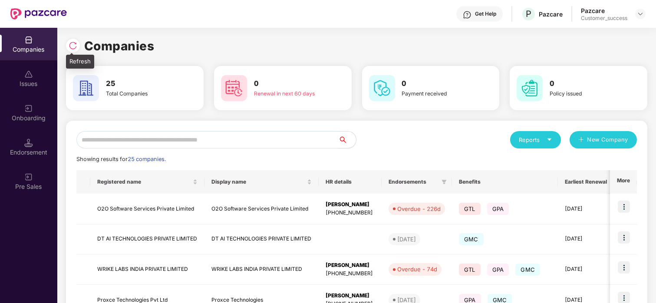
click at [75, 45] on img at bounding box center [73, 45] width 9 height 9
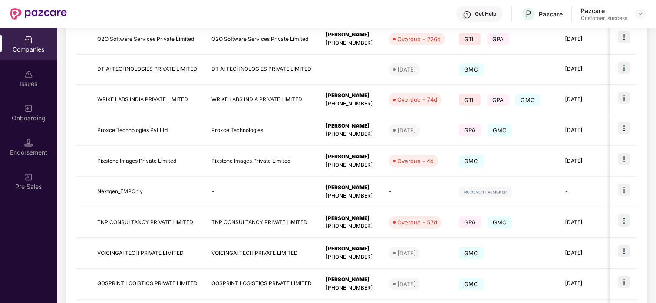
scroll to position [245, 0]
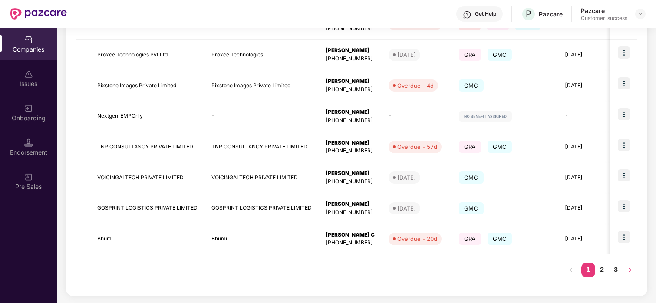
click at [627, 269] on icon "right" at bounding box center [629, 269] width 5 height 5
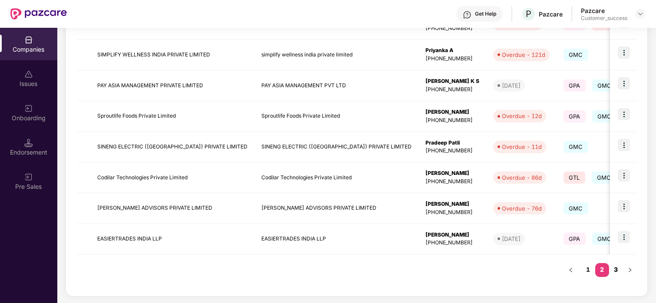
click at [618, 270] on link "3" at bounding box center [616, 269] width 14 height 13
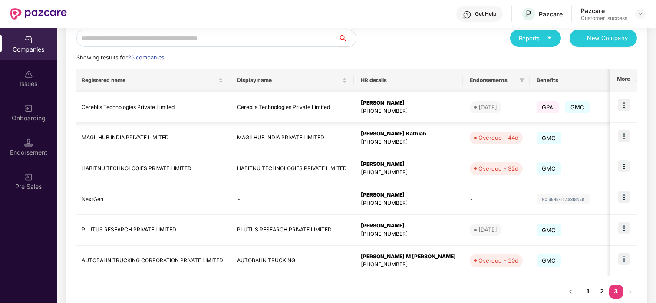
scroll to position [0, 0]
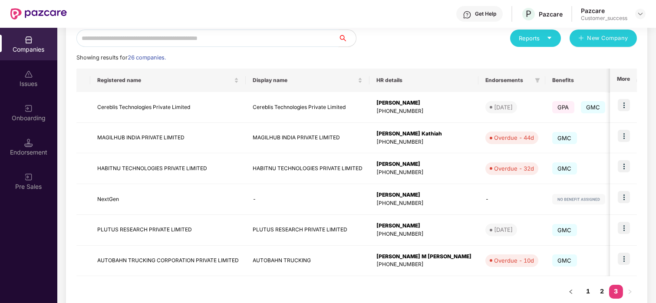
click at [204, 30] on input "text" at bounding box center [207, 38] width 262 height 17
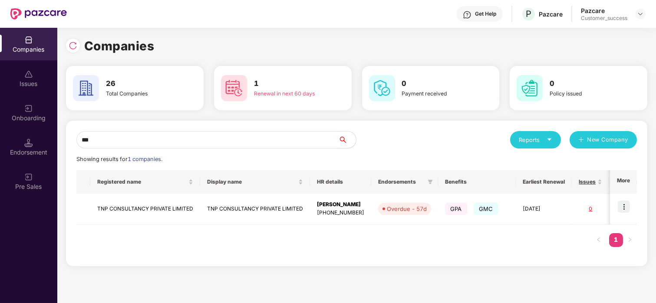
type input "***"
click at [629, 206] on img at bounding box center [624, 207] width 12 height 12
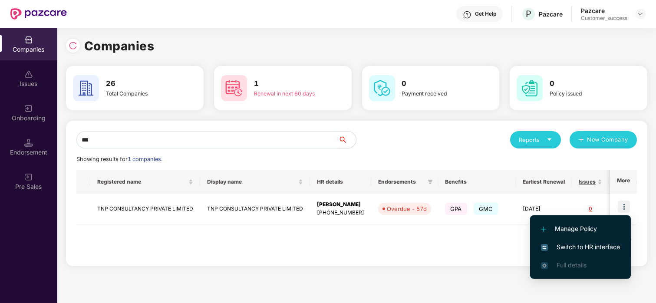
click at [569, 248] on span "Switch to HR interface" at bounding box center [580, 247] width 79 height 10
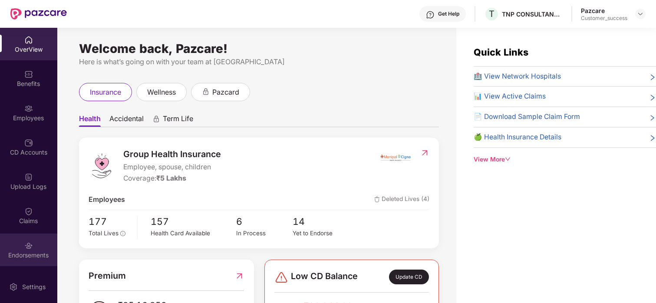
click at [16, 241] on div "Endorsements" at bounding box center [28, 250] width 57 height 33
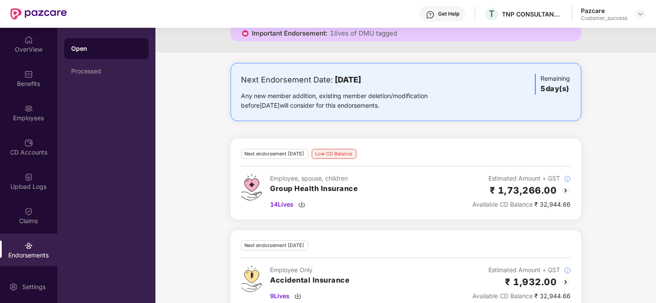
scroll to position [135, 0]
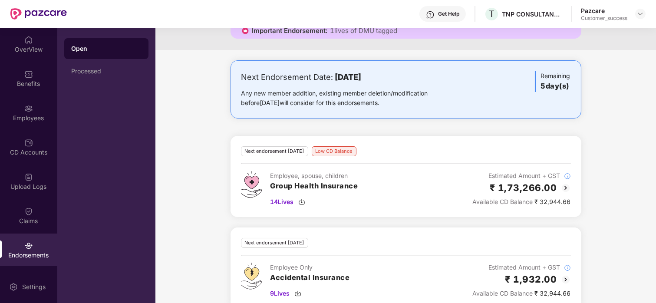
click at [567, 184] on img at bounding box center [565, 188] width 10 height 10
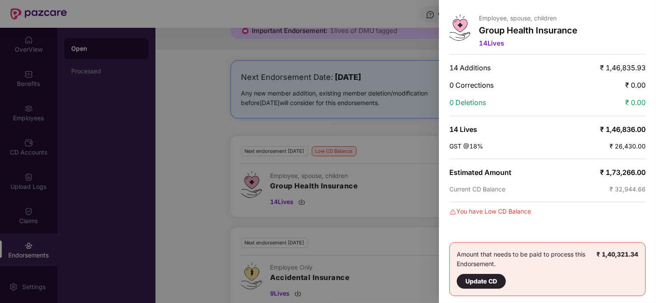
scroll to position [0, 0]
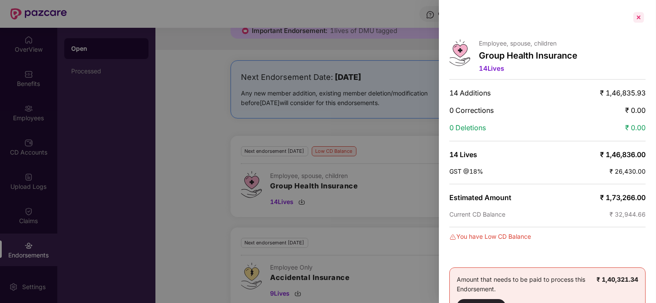
click at [638, 21] on div at bounding box center [639, 17] width 14 height 14
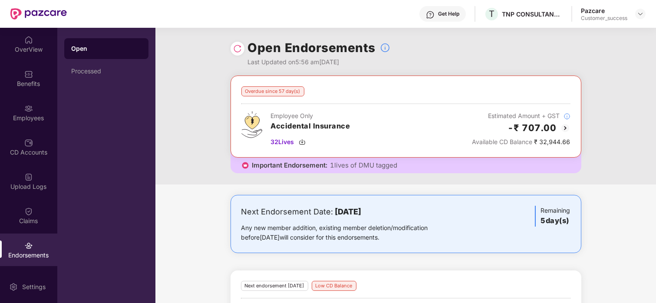
scroll to position [2, 0]
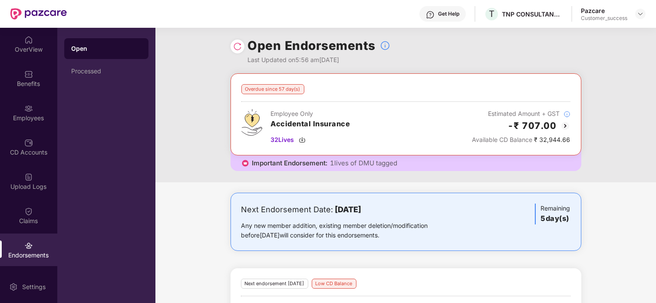
click at [566, 125] on img at bounding box center [565, 126] width 10 height 10
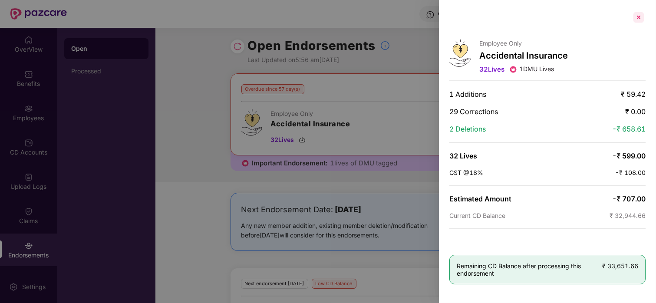
click at [641, 18] on div at bounding box center [639, 17] width 14 height 14
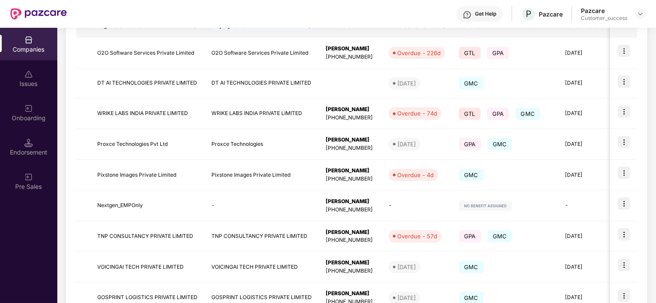
scroll to position [245, 0]
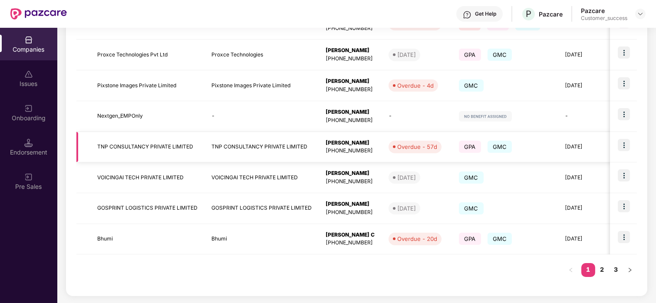
click at [378, 145] on td "[PERSON_NAME] [PHONE_NUMBER]" at bounding box center [350, 147] width 63 height 31
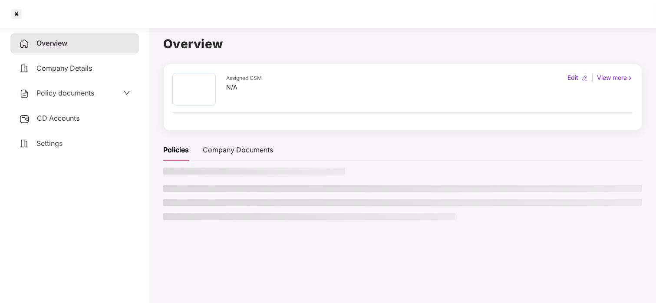
scroll to position [0, 0]
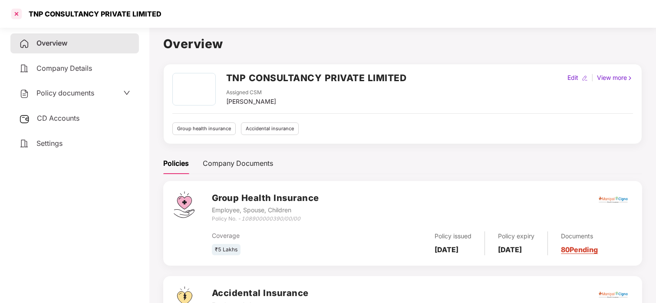
click at [20, 17] on div at bounding box center [17, 14] width 14 height 14
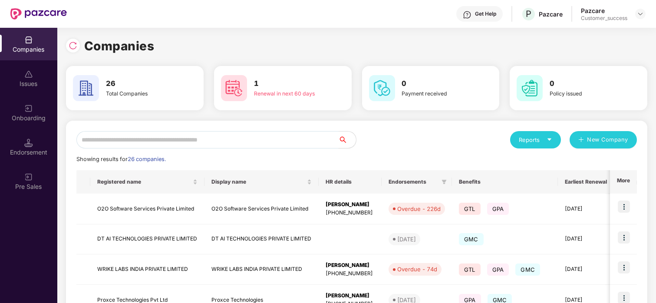
click at [195, 136] on input "text" at bounding box center [207, 139] width 262 height 17
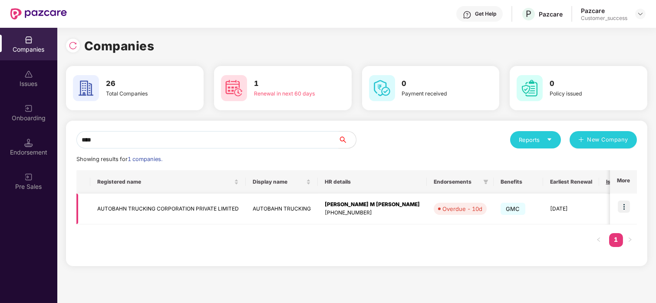
type input "****"
click at [631, 207] on td at bounding box center [623, 209] width 27 height 31
click at [628, 211] on img at bounding box center [624, 207] width 12 height 12
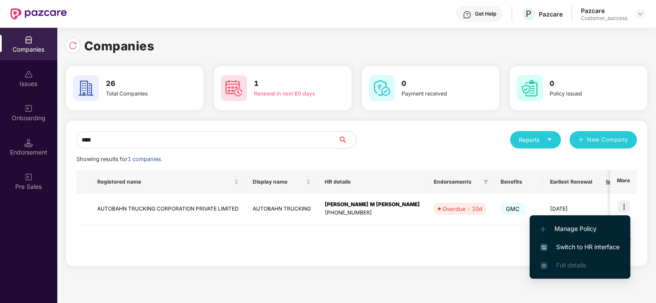
click at [572, 251] on span "Switch to HR interface" at bounding box center [579, 247] width 79 height 10
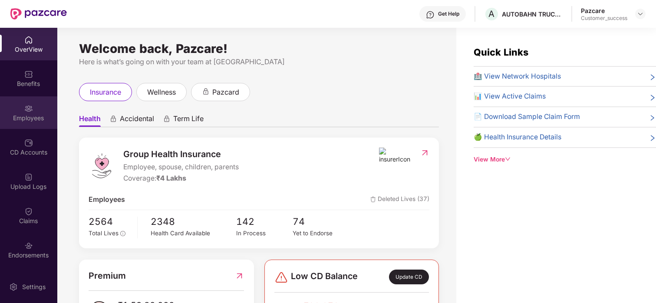
click at [37, 118] on div "Employees" at bounding box center [28, 118] width 57 height 9
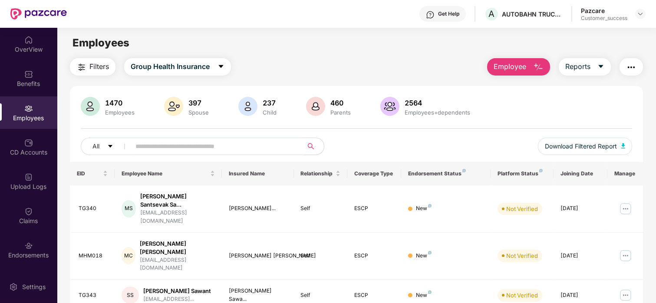
click at [282, 146] on input "text" at bounding box center [213, 146] width 156 height 13
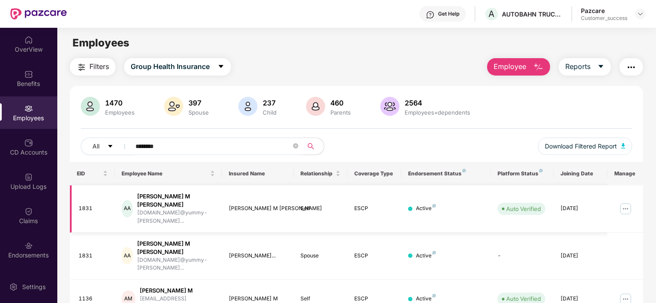
type input "*******"
click at [629, 202] on img at bounding box center [625, 209] width 14 height 14
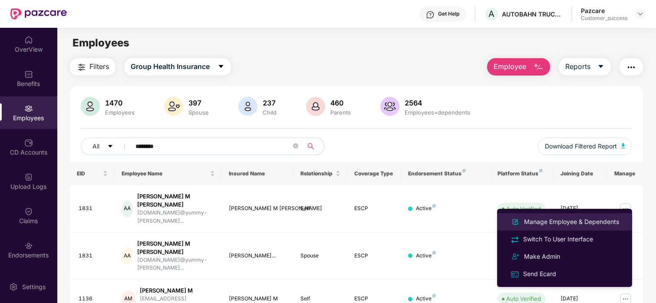
click at [600, 224] on div "Manage Employee & Dependents" at bounding box center [571, 222] width 99 height 10
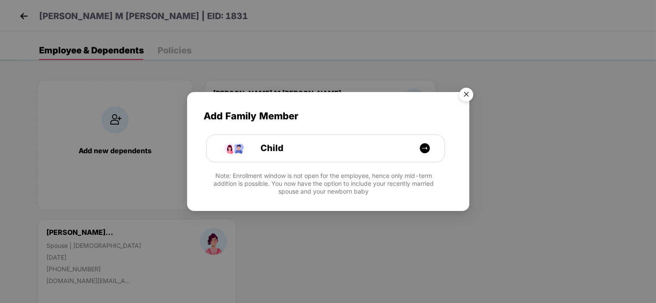
click at [464, 102] on img "Close" at bounding box center [466, 96] width 24 height 24
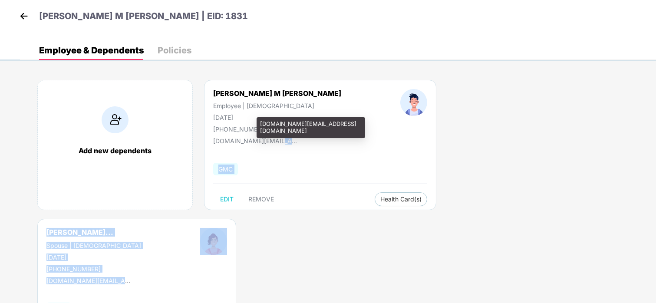
drag, startPoint x: 259, startPoint y: 122, endPoint x: 281, endPoint y: 143, distance: 30.4
click at [281, 61] on div "[PERSON_NAME] M [PERSON_NAME] | EID: 1831 Employee & Dependents Policies Add ne…" at bounding box center [328, 30] width 656 height 61
click at [281, 143] on div "[DOMAIN_NAME][EMAIL_ADDRESS][DOMAIN_NAME]" at bounding box center [256, 140] width 87 height 7
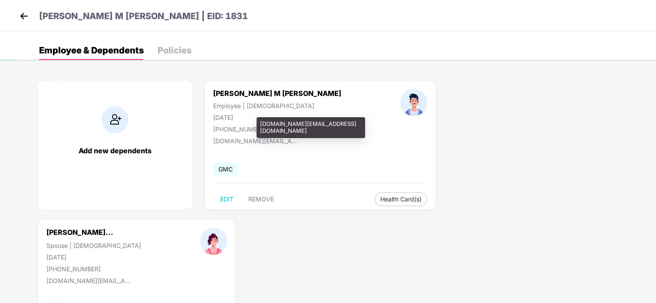
click at [281, 143] on div "[DOMAIN_NAME][EMAIL_ADDRESS][DOMAIN_NAME]" at bounding box center [256, 140] width 87 height 7
drag, startPoint x: 281, startPoint y: 141, endPoint x: 345, endPoint y: 127, distance: 65.0
click at [345, 127] on div "[DOMAIN_NAME][EMAIL_ADDRESS][DOMAIN_NAME]" at bounding box center [311, 127] width 109 height 20
copy div "[DOMAIN_NAME][EMAIL_ADDRESS][DOMAIN_NAME]"
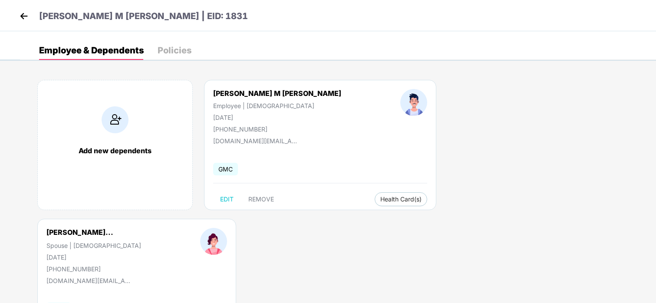
click at [22, 17] on img at bounding box center [23, 16] width 13 height 13
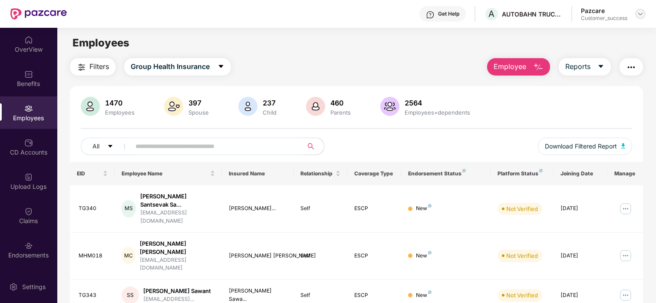
click at [644, 14] on div at bounding box center [640, 14] width 10 height 10
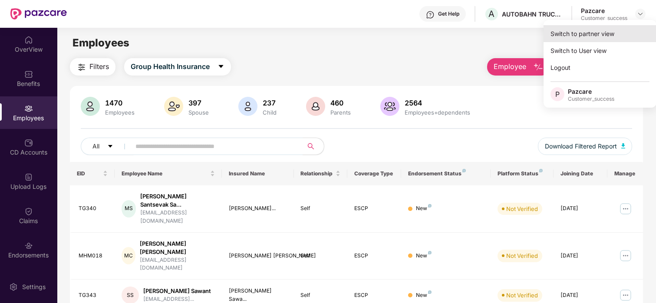
click at [557, 35] on div "Switch to partner view" at bounding box center [599, 33] width 113 height 17
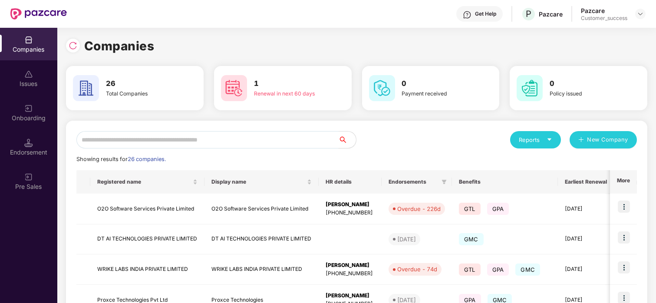
click at [245, 139] on input "text" at bounding box center [207, 139] width 262 height 17
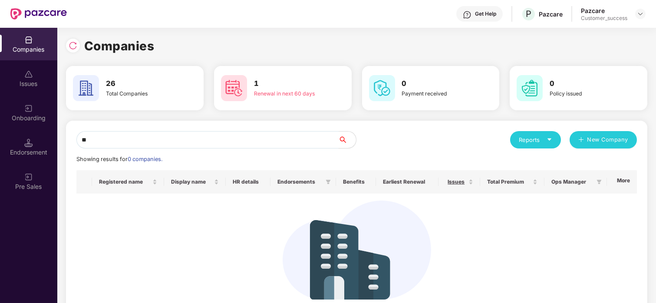
type input "*"
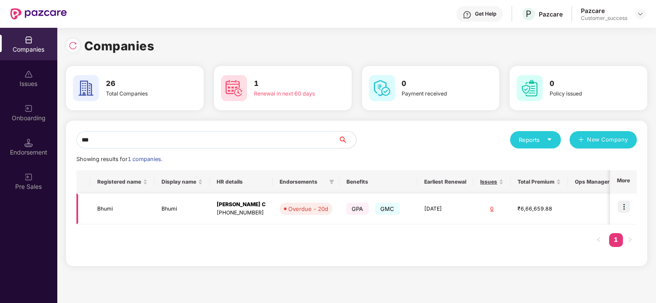
type input "***"
click at [617, 203] on td at bounding box center [623, 209] width 27 height 31
click at [623, 204] on img at bounding box center [624, 207] width 12 height 12
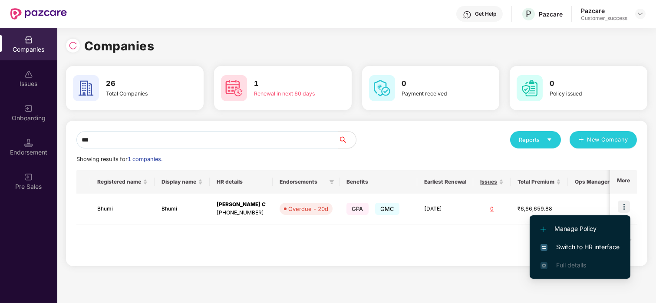
click at [571, 241] on li "Switch to HR interface" at bounding box center [580, 247] width 101 height 18
